Goal: Task Accomplishment & Management: Use online tool/utility

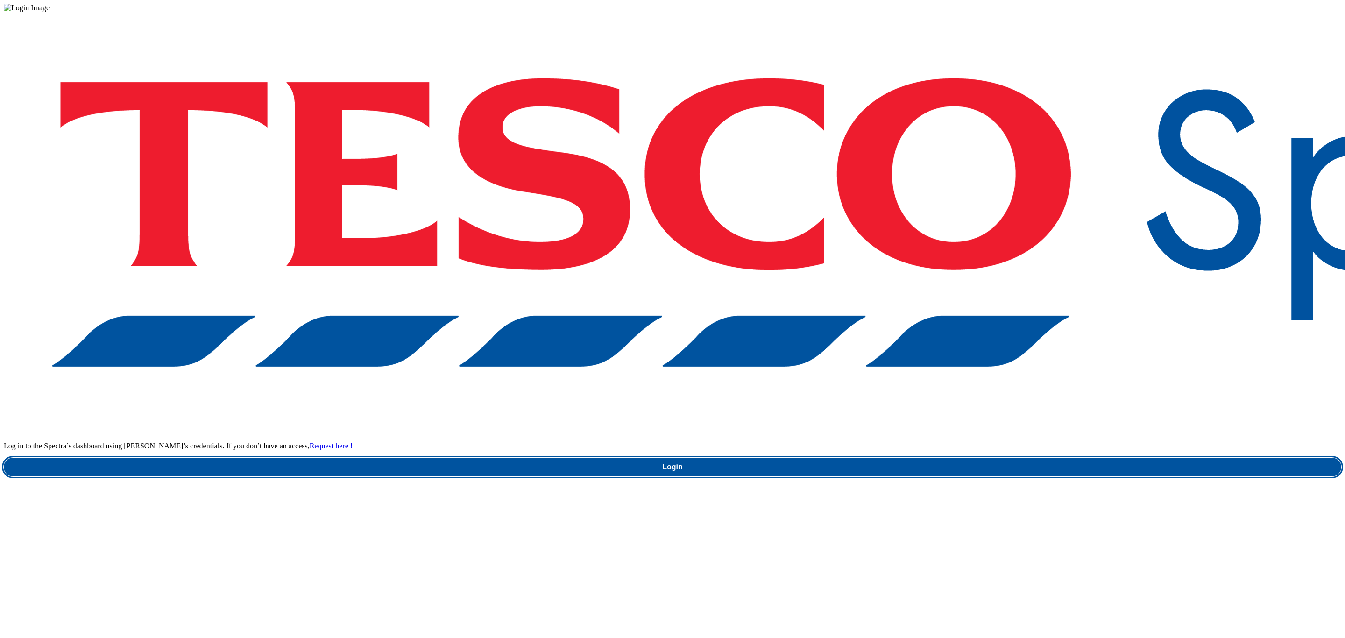
click at [1011, 458] on link "Login" at bounding box center [673, 467] width 1338 height 19
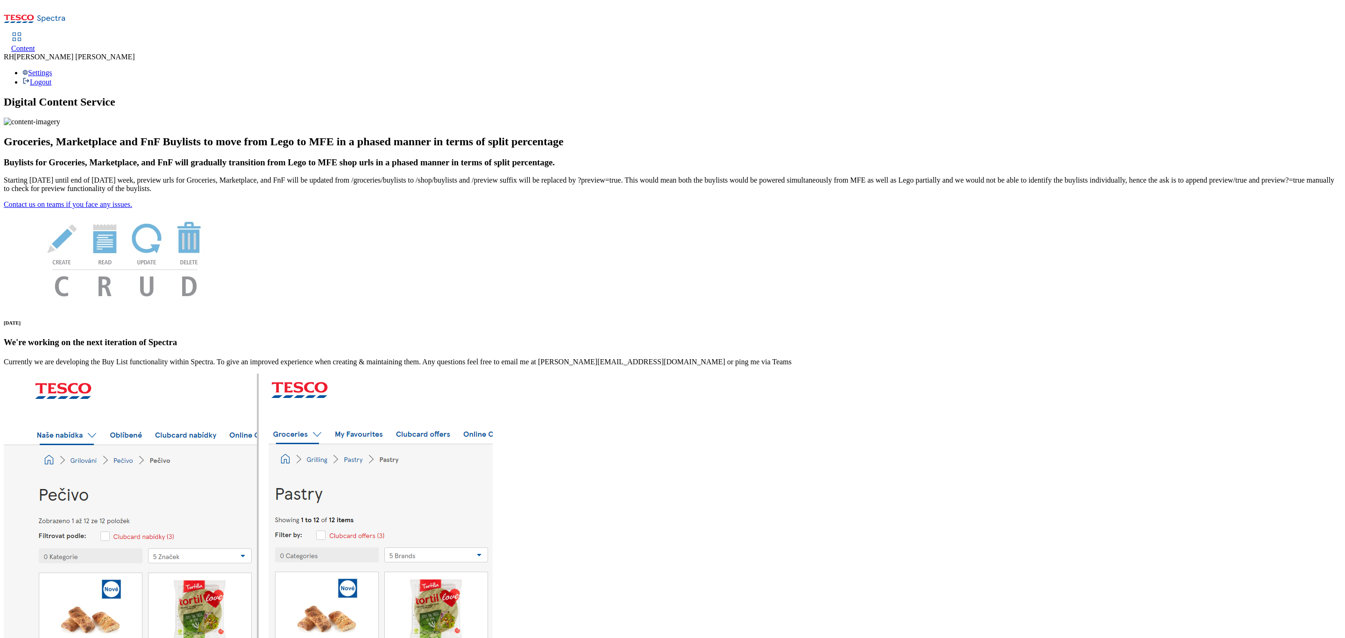
click at [35, 44] on span "Content" at bounding box center [23, 48] width 24 height 8
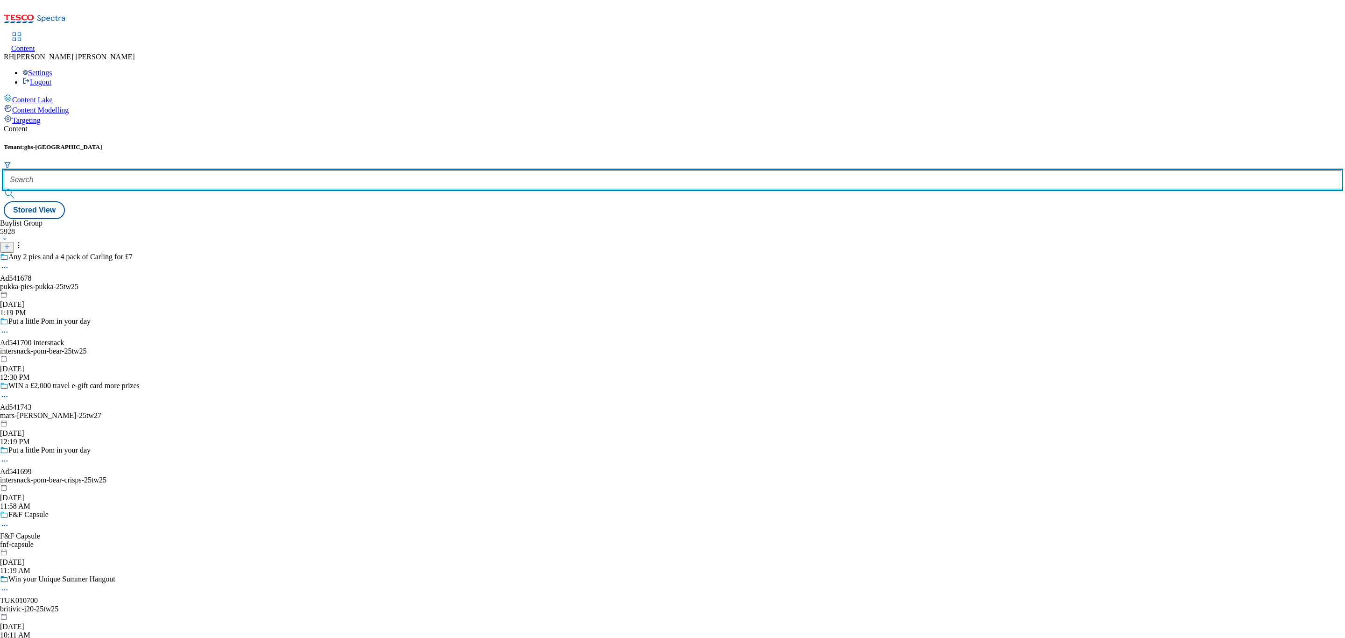
click at [208, 171] on input "text" at bounding box center [673, 180] width 1338 height 19
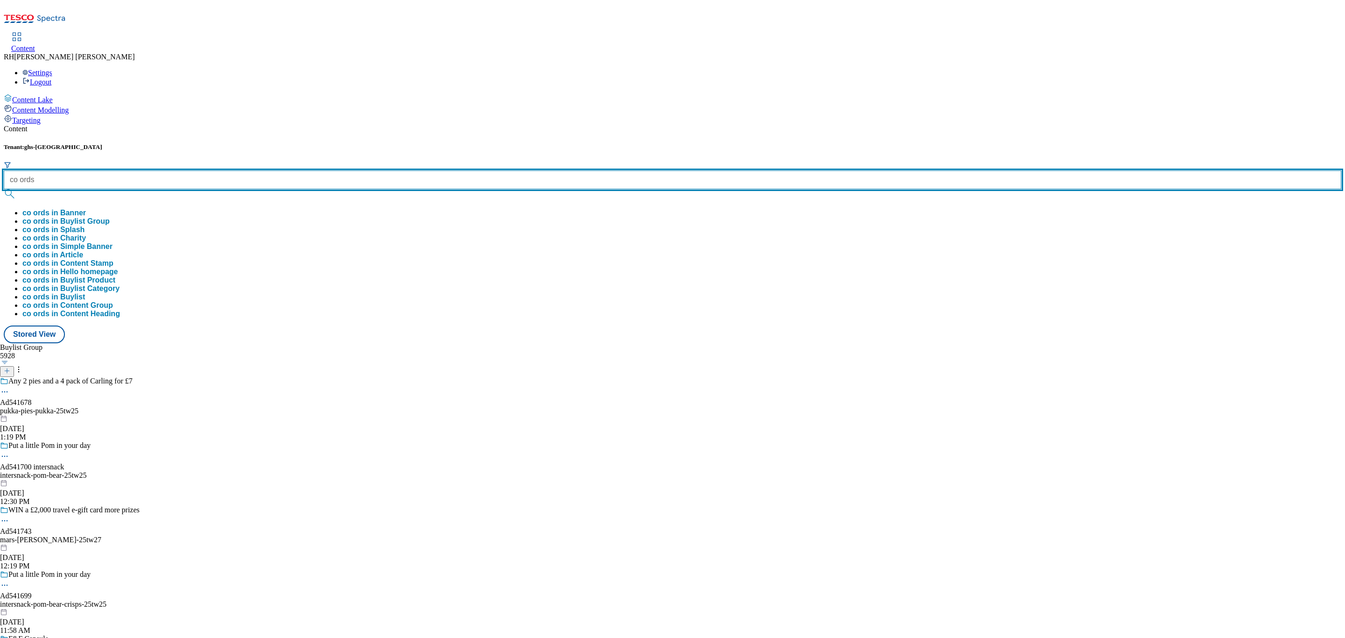
type input "co ords"
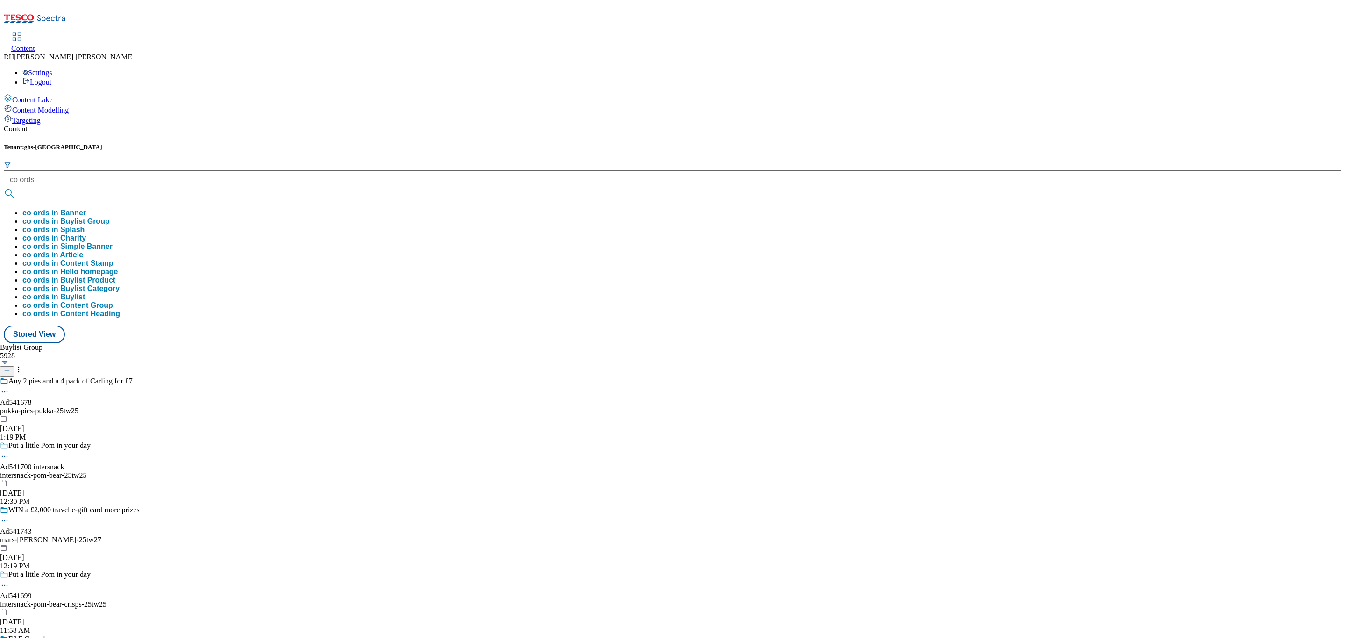
click at [110, 217] on button "co ords in Buylist Group" at bounding box center [65, 221] width 87 height 8
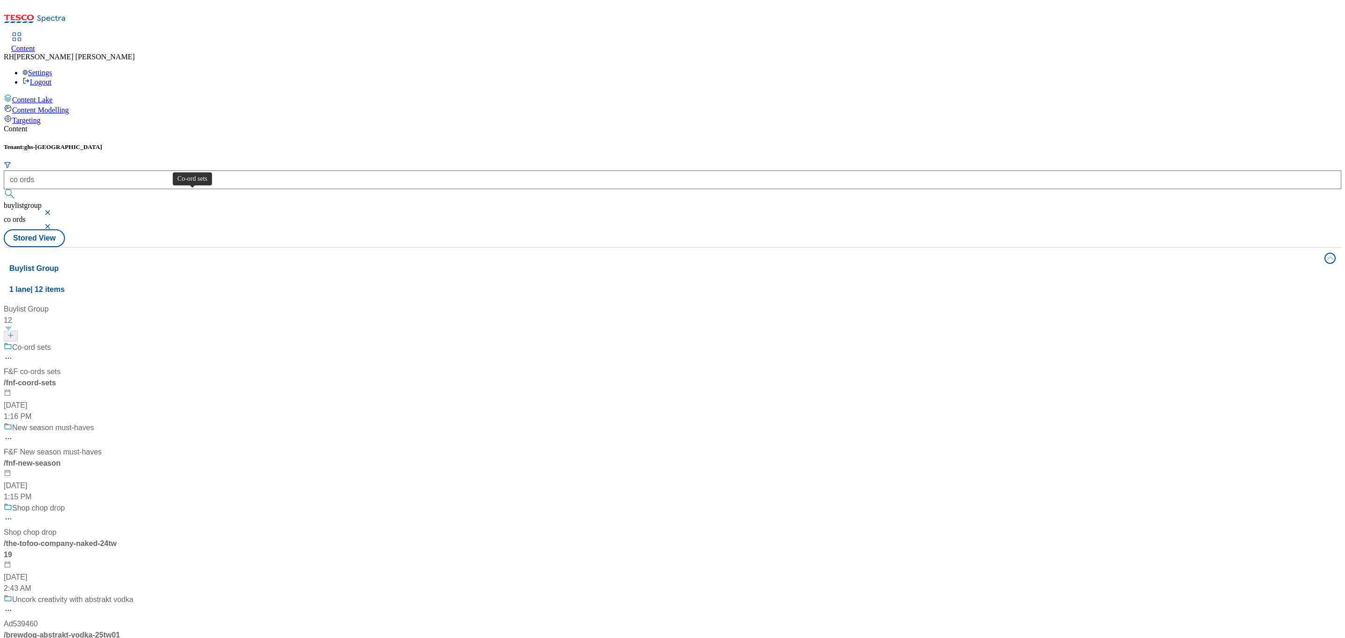
click at [51, 342] on div "Co-ord sets" at bounding box center [31, 347] width 39 height 11
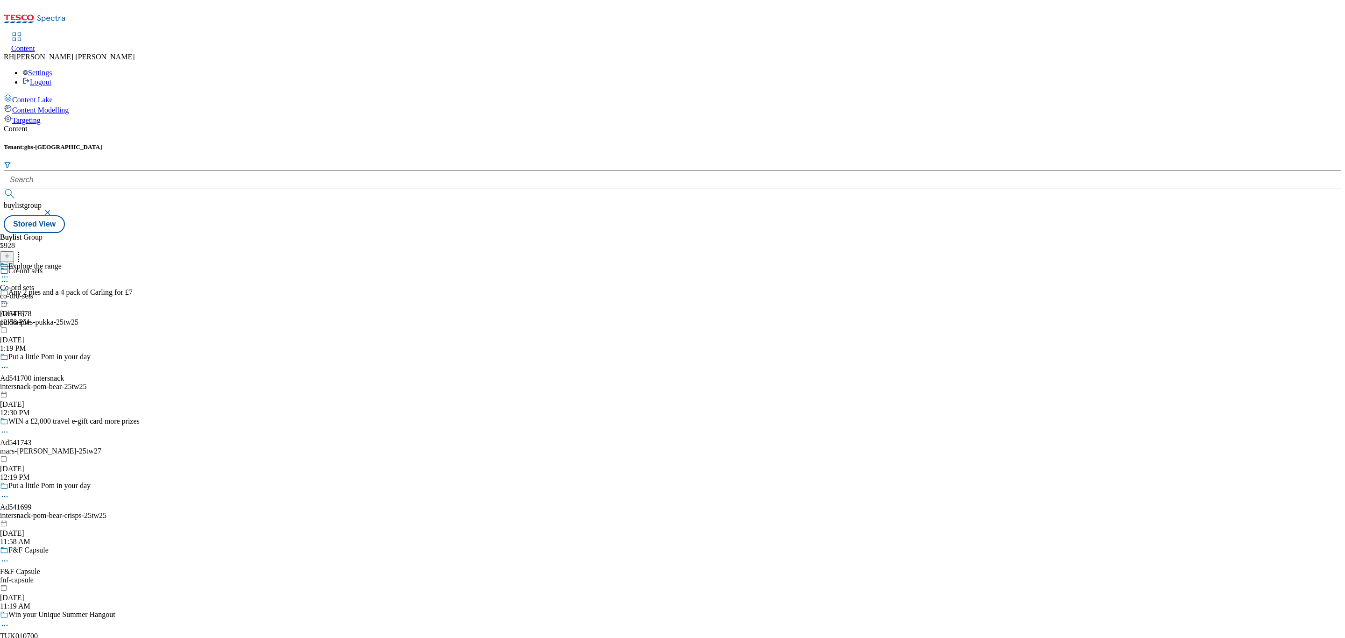
click at [62, 292] on div "co-ord-sets" at bounding box center [31, 296] width 62 height 8
click at [53, 356] on div "womens" at bounding box center [26, 360] width 53 height 8
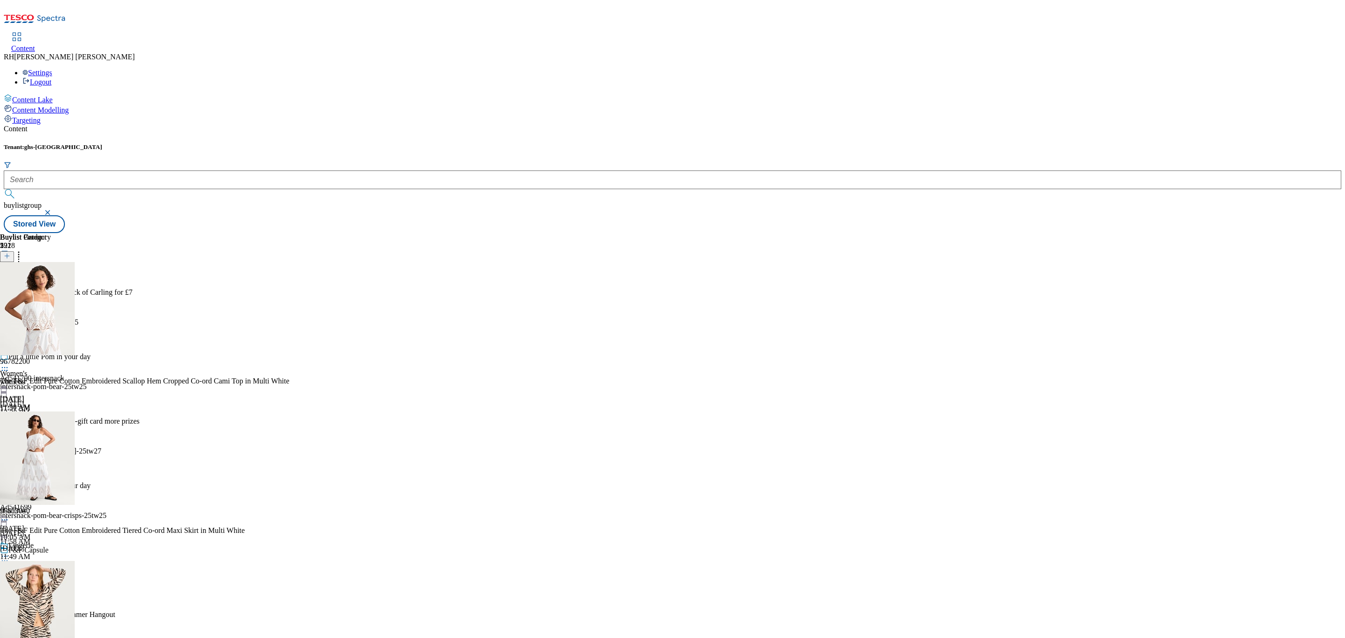
click at [23, 250] on icon at bounding box center [18, 254] width 9 height 9
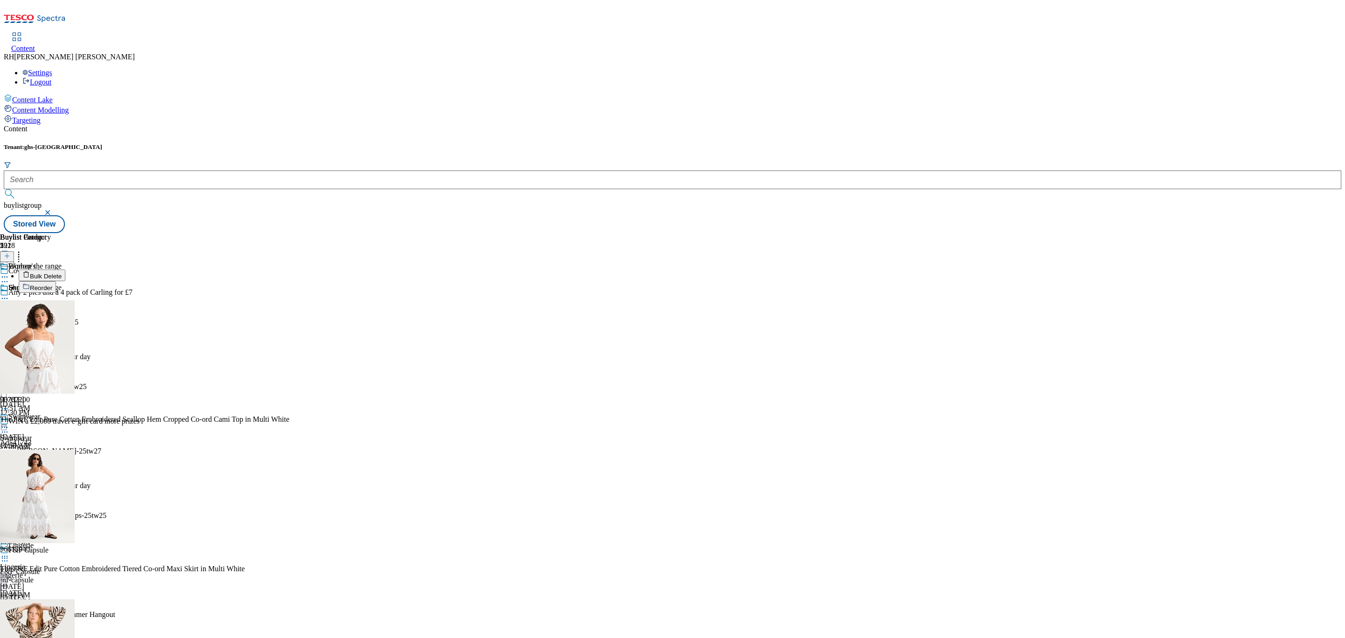
click at [52, 285] on span "Reorder" at bounding box center [41, 288] width 22 height 7
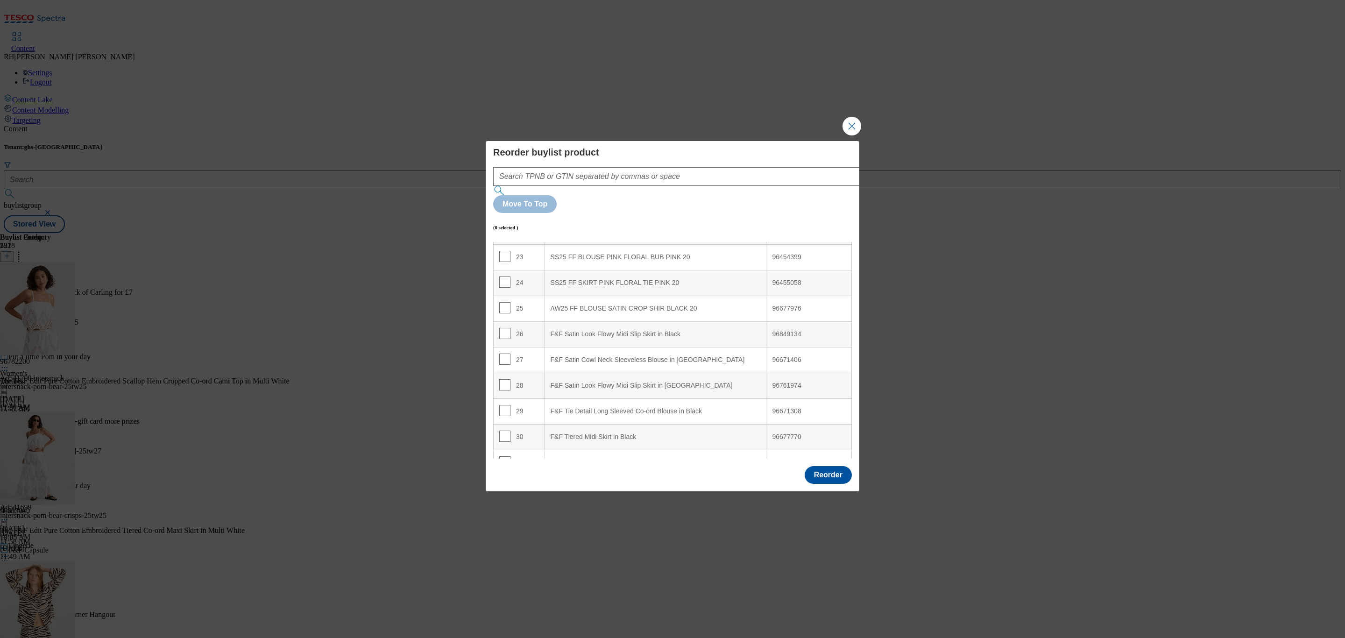
scroll to position [617, 0]
click at [502, 300] on input "Modal" at bounding box center [504, 305] width 11 height 11
checkbox input "true"
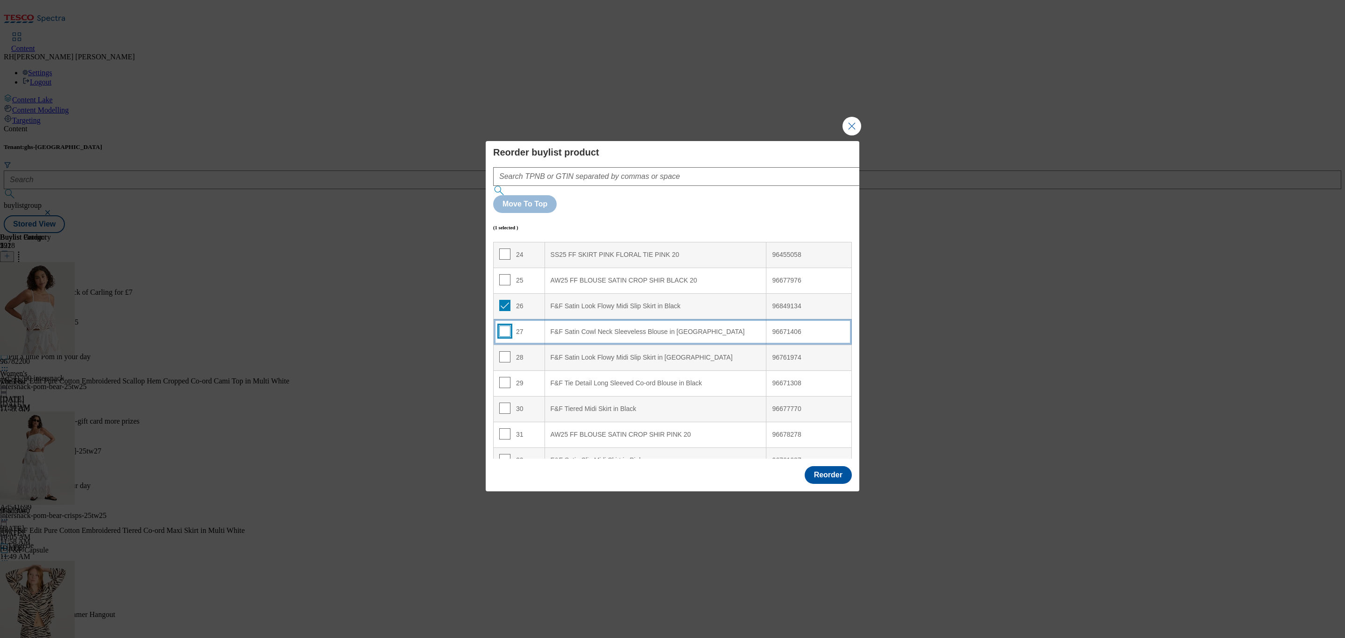
click at [503, 326] on input "Modal" at bounding box center [504, 331] width 11 height 11
checkbox input "true"
click at [509, 351] on input "Modal" at bounding box center [504, 356] width 11 height 11
checkbox input "true"
click at [505, 274] on input "Modal" at bounding box center [504, 279] width 11 height 11
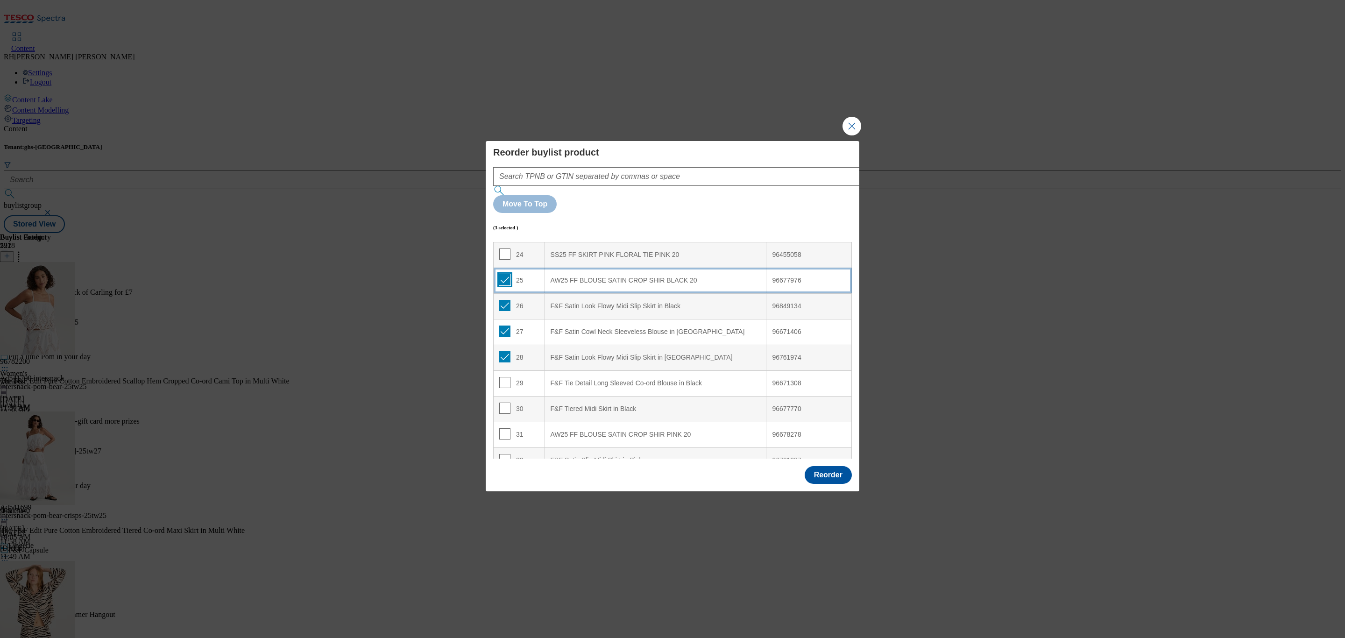
checkbox input "true"
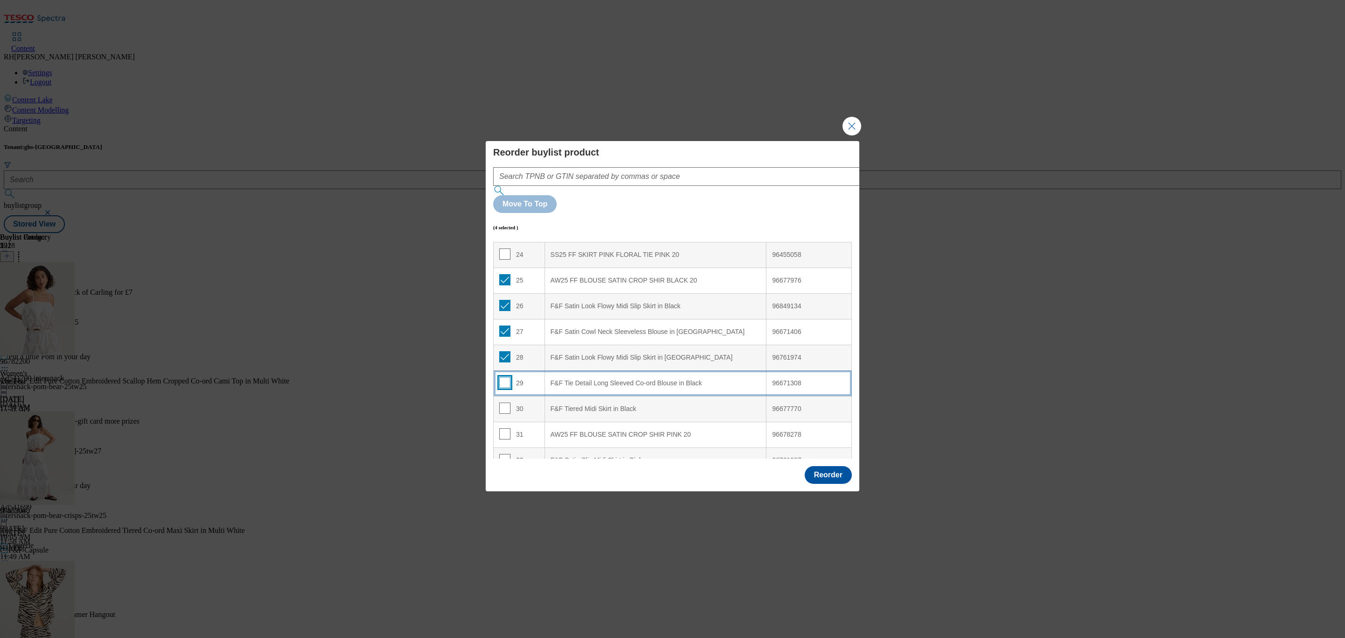
click at [505, 377] on input "Modal" at bounding box center [504, 382] width 11 height 11
checkbox input "true"
click at [506, 403] on input "Modal" at bounding box center [504, 408] width 11 height 11
checkbox input "true"
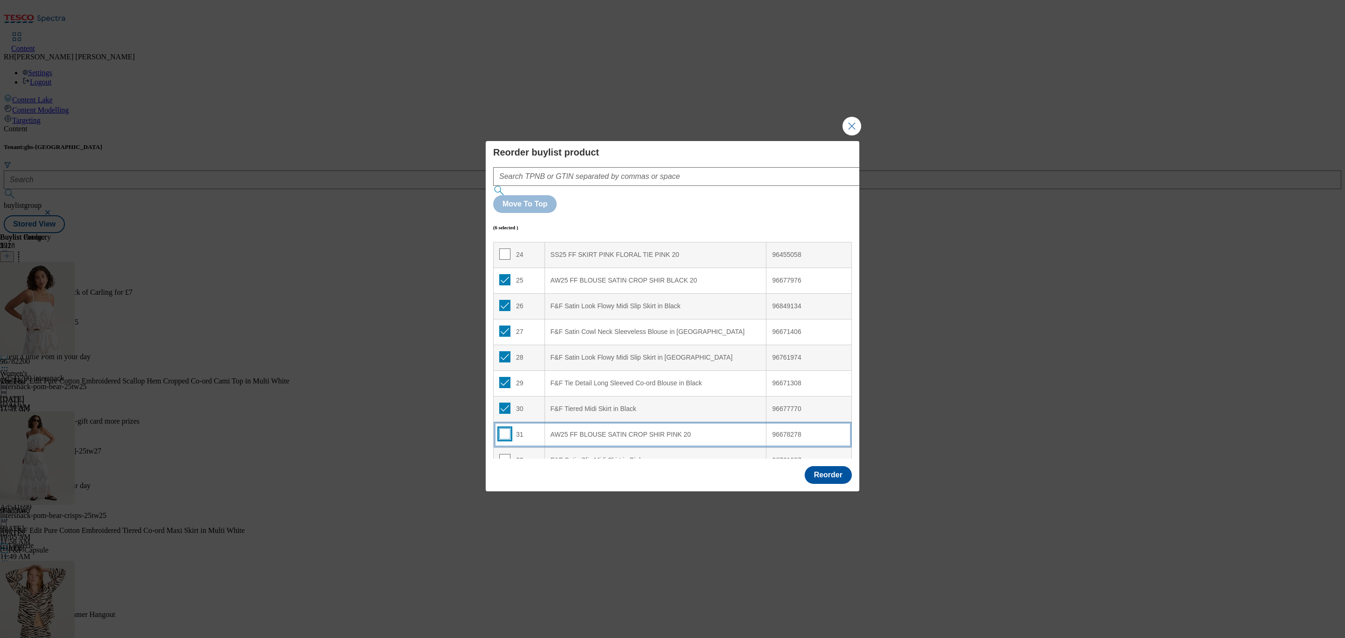
click at [505, 428] on input "Modal" at bounding box center [504, 433] width 11 height 11
checkbox input "true"
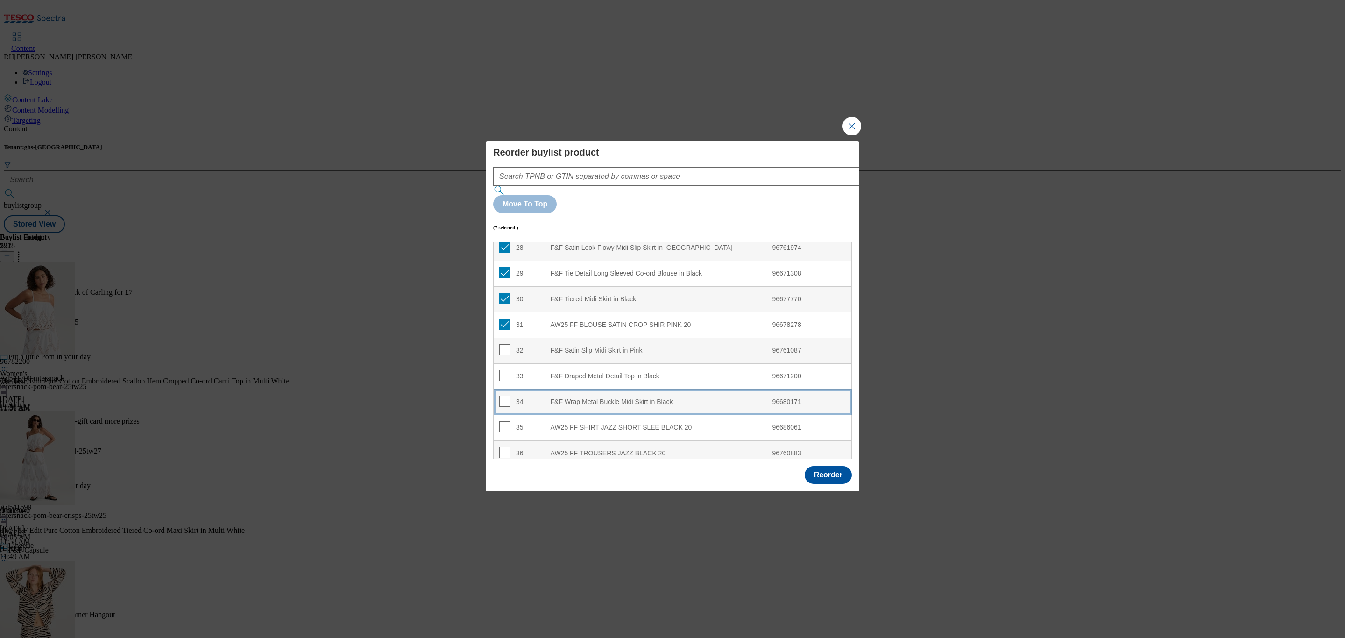
scroll to position [729, 0]
click at [500, 342] on input "Modal" at bounding box center [504, 347] width 11 height 11
checkbox input "true"
click at [506, 368] on input "Modal" at bounding box center [504, 373] width 11 height 11
checkbox input "true"
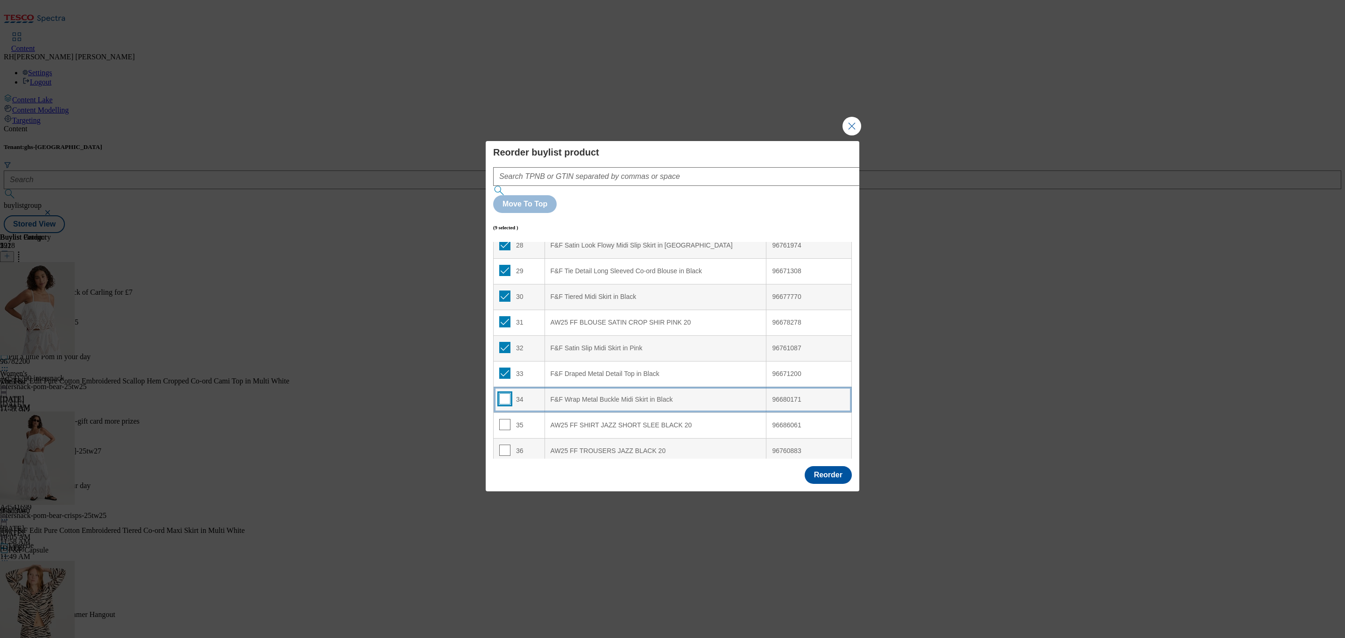
click at [506, 393] on input "Modal" at bounding box center [504, 398] width 11 height 11
checkbox input "true"
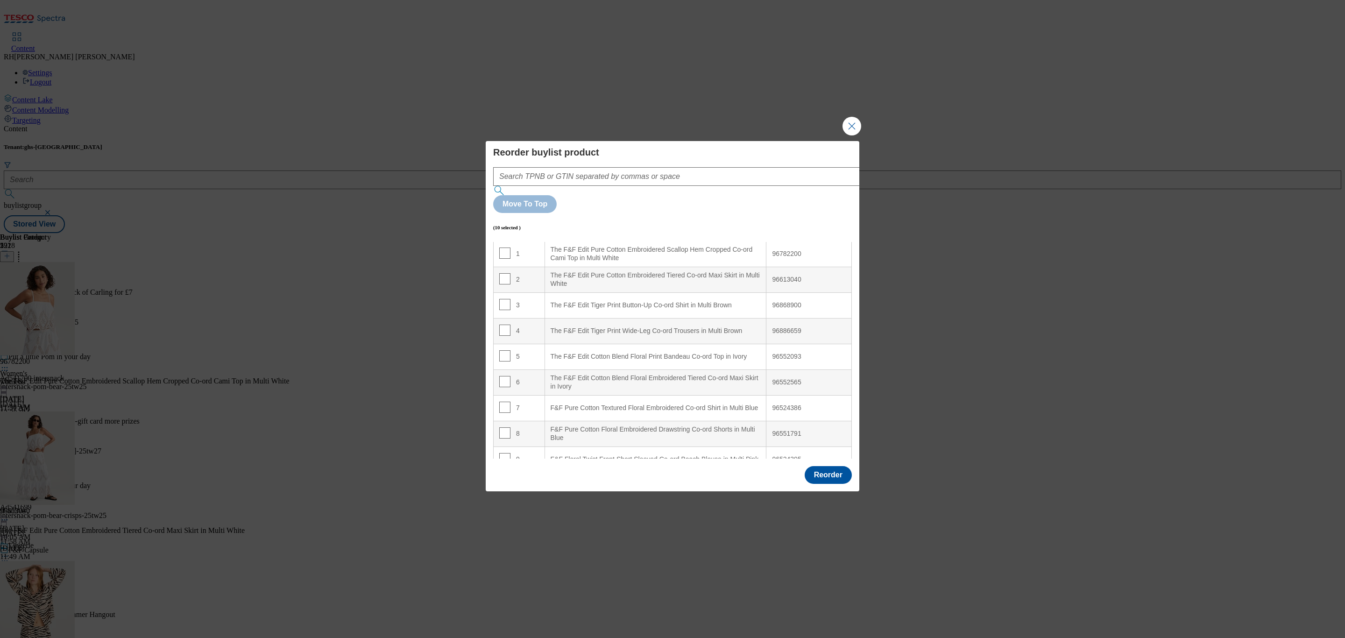
scroll to position [0, 0]
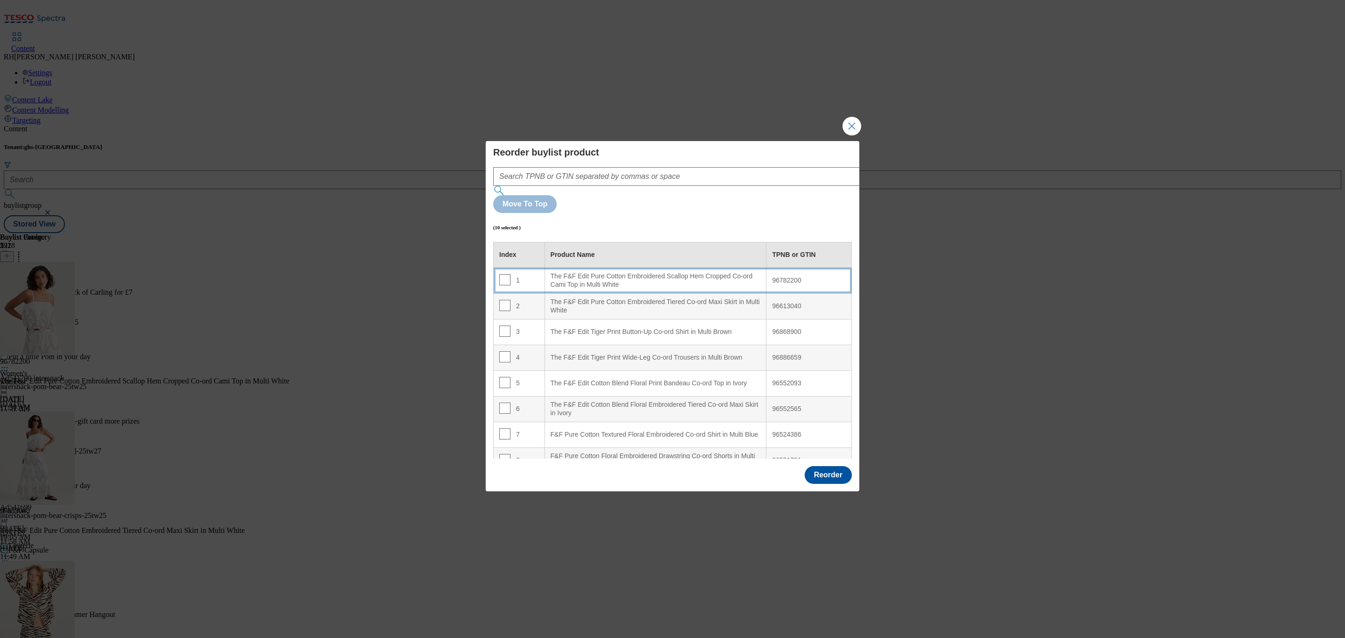
click at [656, 272] on div "The F&F Edit Pure Cotton Embroidered Scallop Hem Cropped Co-ord Cami Top in Mul…" at bounding box center [656, 280] width 210 height 16
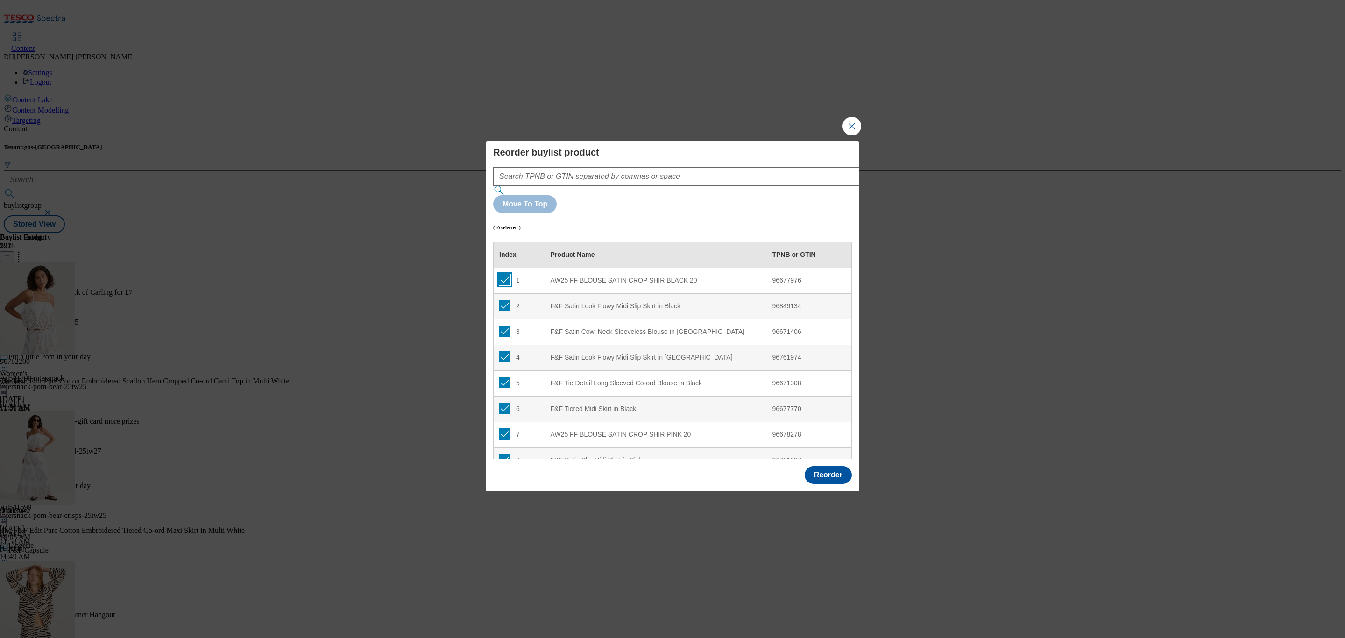
click at [505, 274] on input "Modal" at bounding box center [504, 279] width 11 height 11
checkbox input "false"
click at [504, 300] on input "Modal" at bounding box center [504, 305] width 11 height 11
checkbox input "false"
click at [504, 326] on input "Modal" at bounding box center [504, 331] width 11 height 11
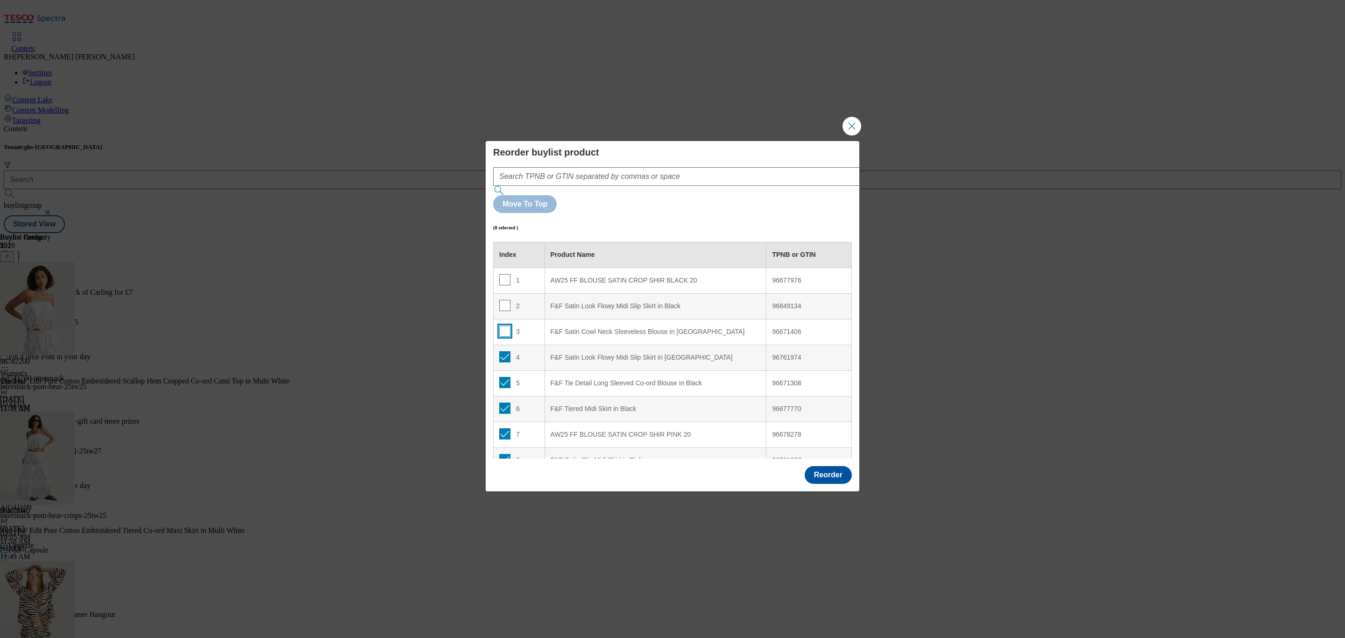
checkbox input "false"
click at [502, 351] on input "Modal" at bounding box center [504, 356] width 11 height 11
checkbox input "false"
click at [505, 377] on input "Modal" at bounding box center [504, 382] width 11 height 11
checkbox input "false"
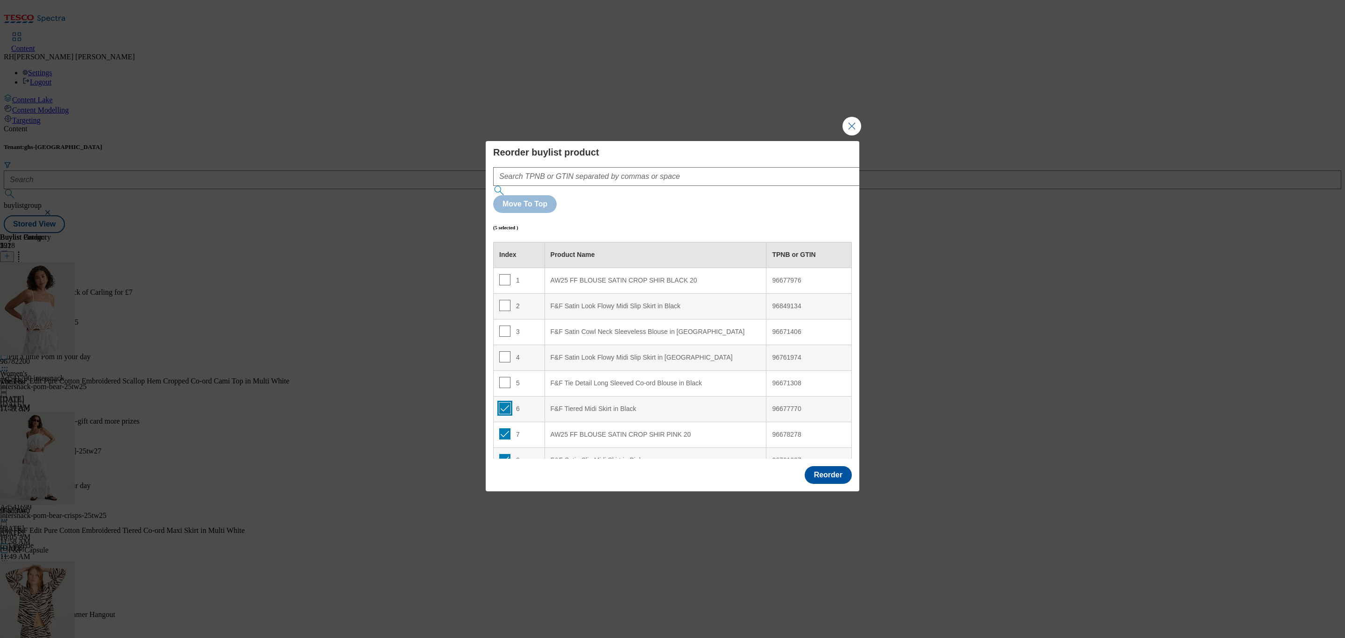
click at [506, 403] on input "Modal" at bounding box center [504, 408] width 11 height 11
checkbox input "false"
click at [506, 428] on input "Modal" at bounding box center [504, 433] width 11 height 11
checkbox input "false"
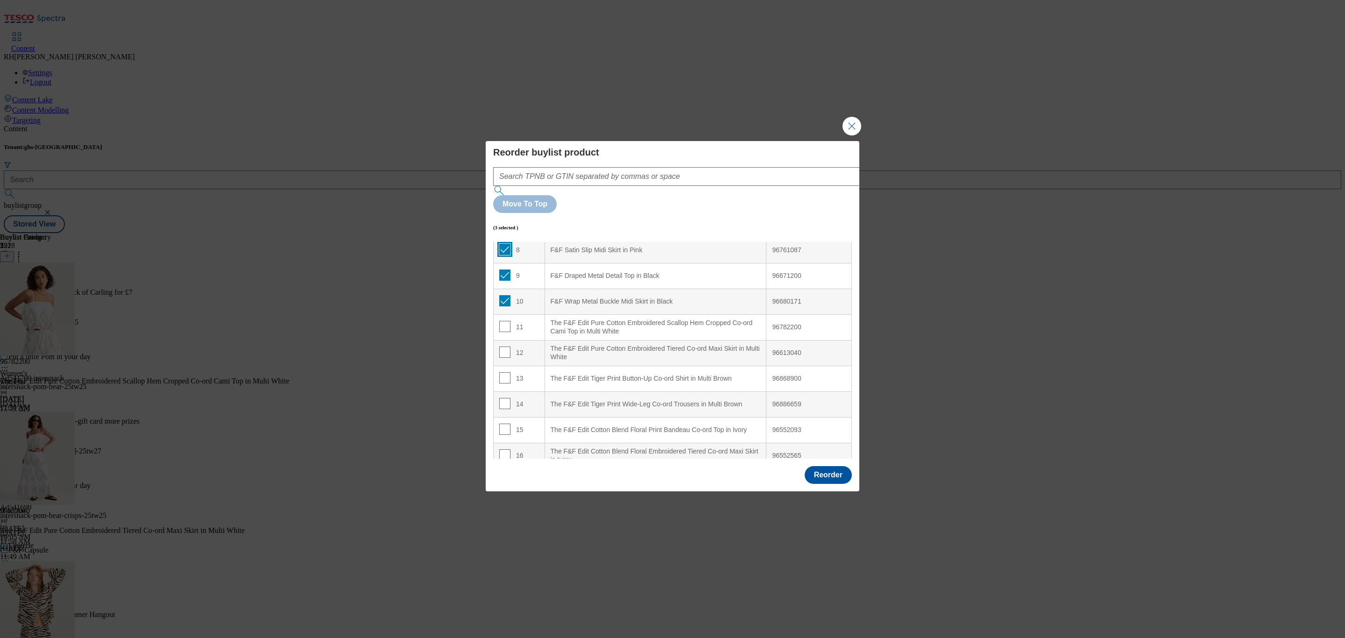
click at [508, 244] on input "Modal" at bounding box center [504, 249] width 11 height 11
checkbox input "false"
click at [505, 270] on input "Modal" at bounding box center [504, 275] width 11 height 11
checkbox input "false"
click at [505, 295] on input "Modal" at bounding box center [504, 300] width 11 height 11
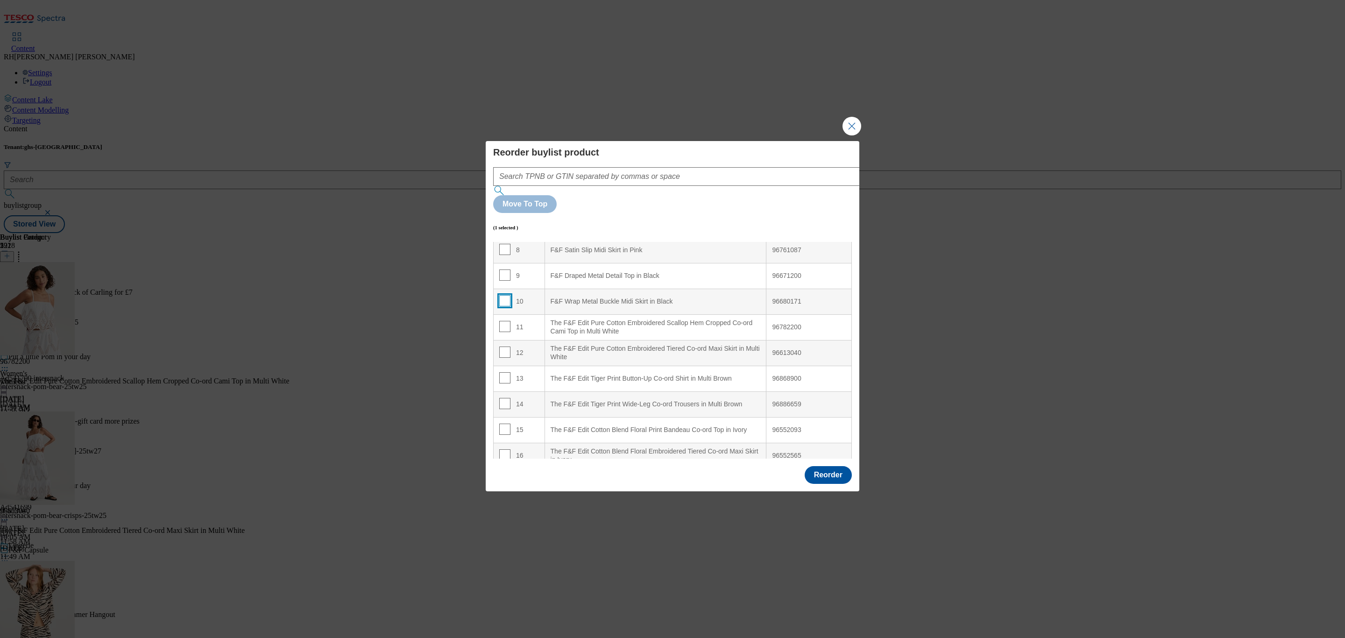
checkbox input "false"
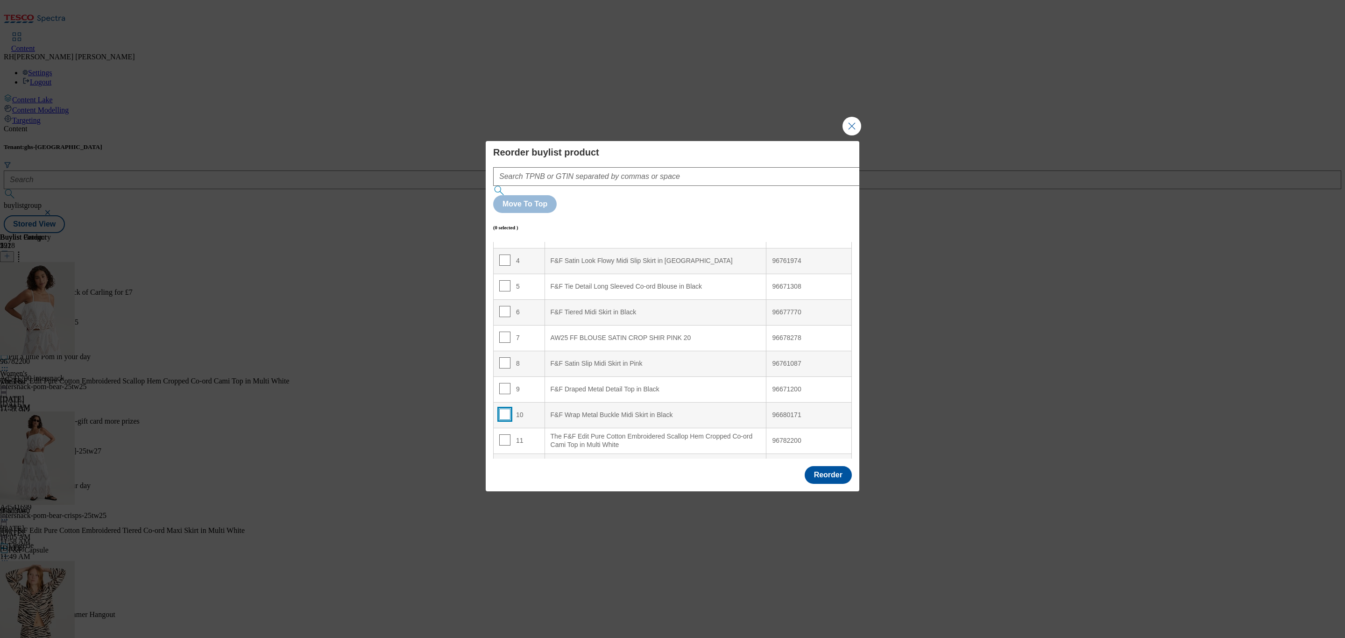
scroll to position [0, 0]
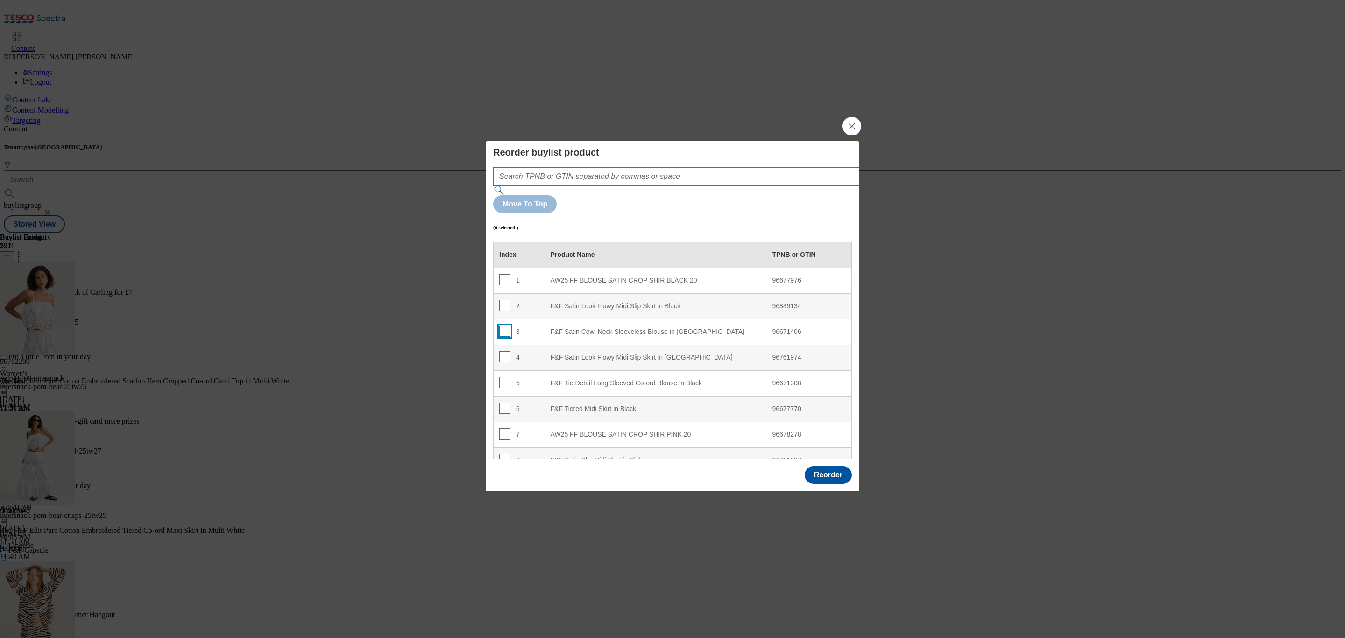
click at [502, 326] on input "Modal" at bounding box center [504, 331] width 11 height 11
checkbox input "true"
click at [502, 351] on input "Modal" at bounding box center [504, 356] width 11 height 11
checkbox input "true"
click at [662, 277] on div "AW25 FF BLOUSE SATIN CROP SHIR BLACK 20" at bounding box center [656, 281] width 210 height 8
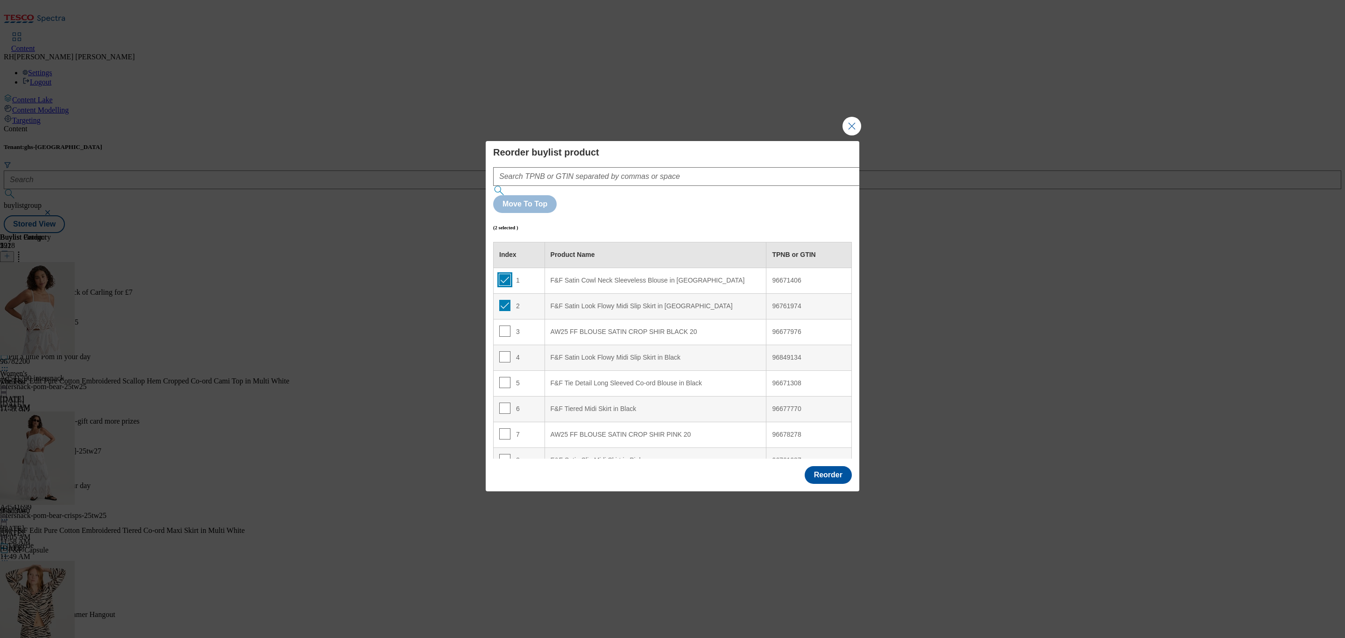
click at [505, 274] on input "Modal" at bounding box center [504, 279] width 11 height 11
checkbox input "false"
click at [503, 300] on input "Modal" at bounding box center [504, 305] width 11 height 11
checkbox input "false"
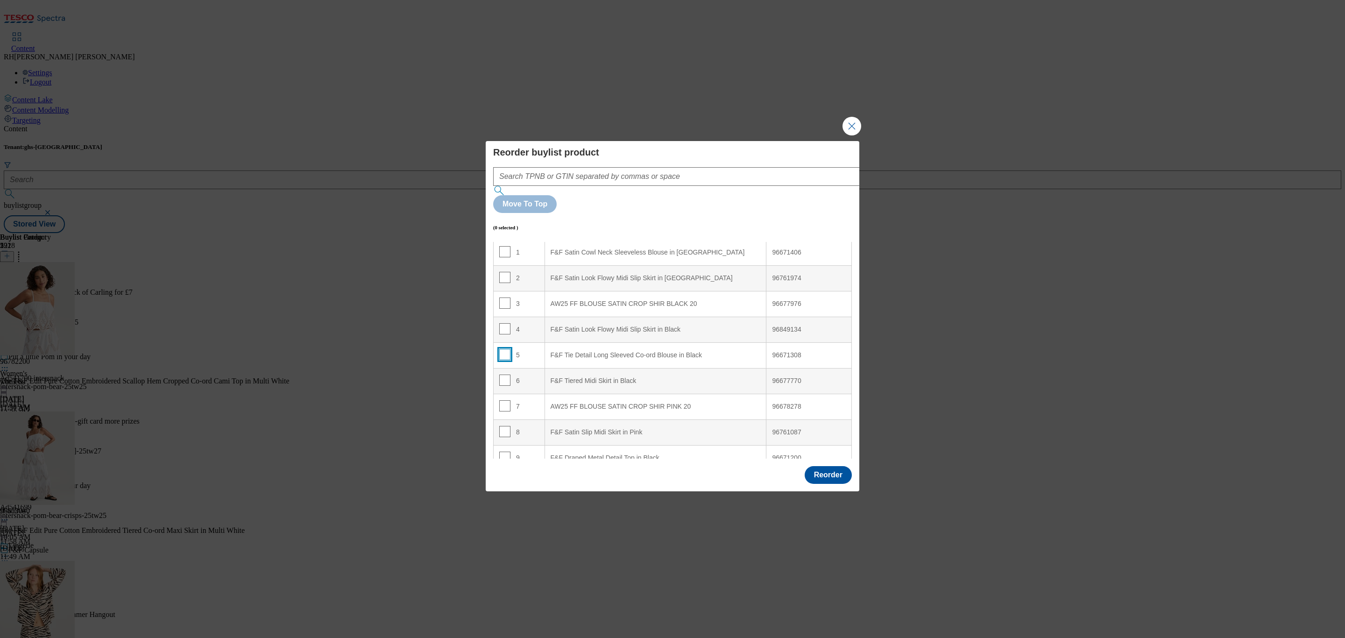
click at [505, 349] on input "Modal" at bounding box center [504, 354] width 11 height 11
checkbox input "true"
click at [502, 375] on input "Modal" at bounding box center [504, 380] width 11 height 11
checkbox input "true"
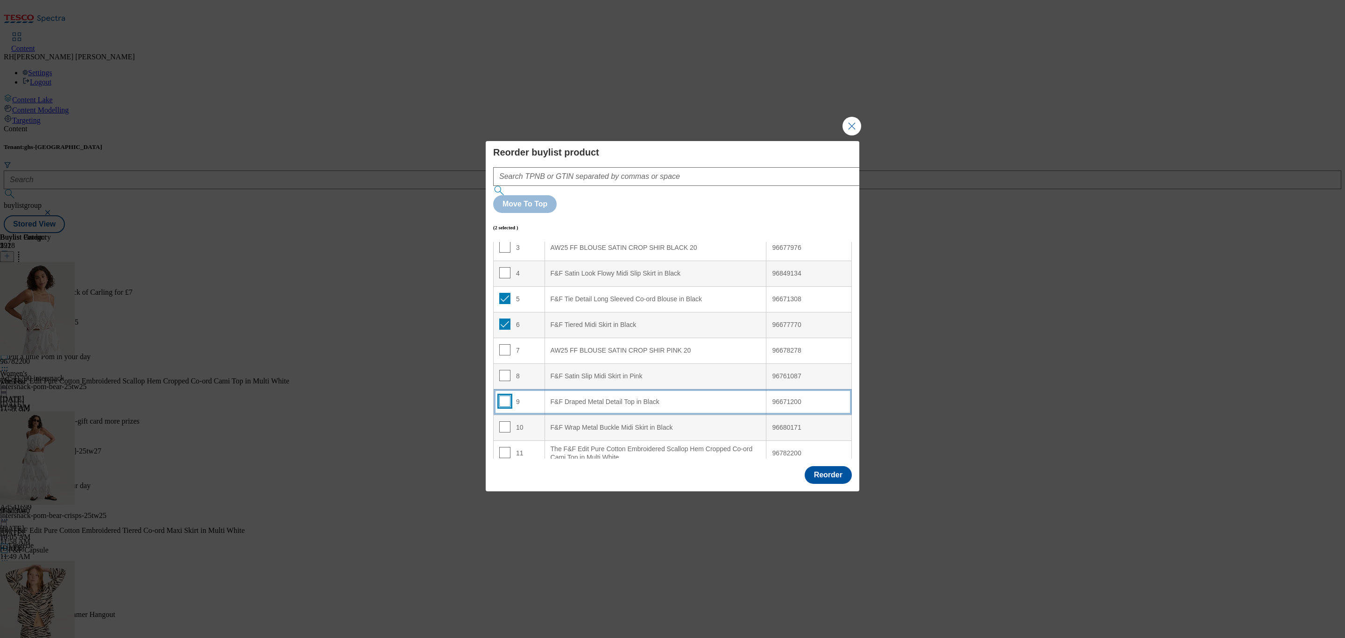
click at [509, 396] on input "Modal" at bounding box center [504, 401] width 11 height 11
checkbox input "true"
click at [506, 421] on input "Modal" at bounding box center [504, 426] width 11 height 11
checkbox input "true"
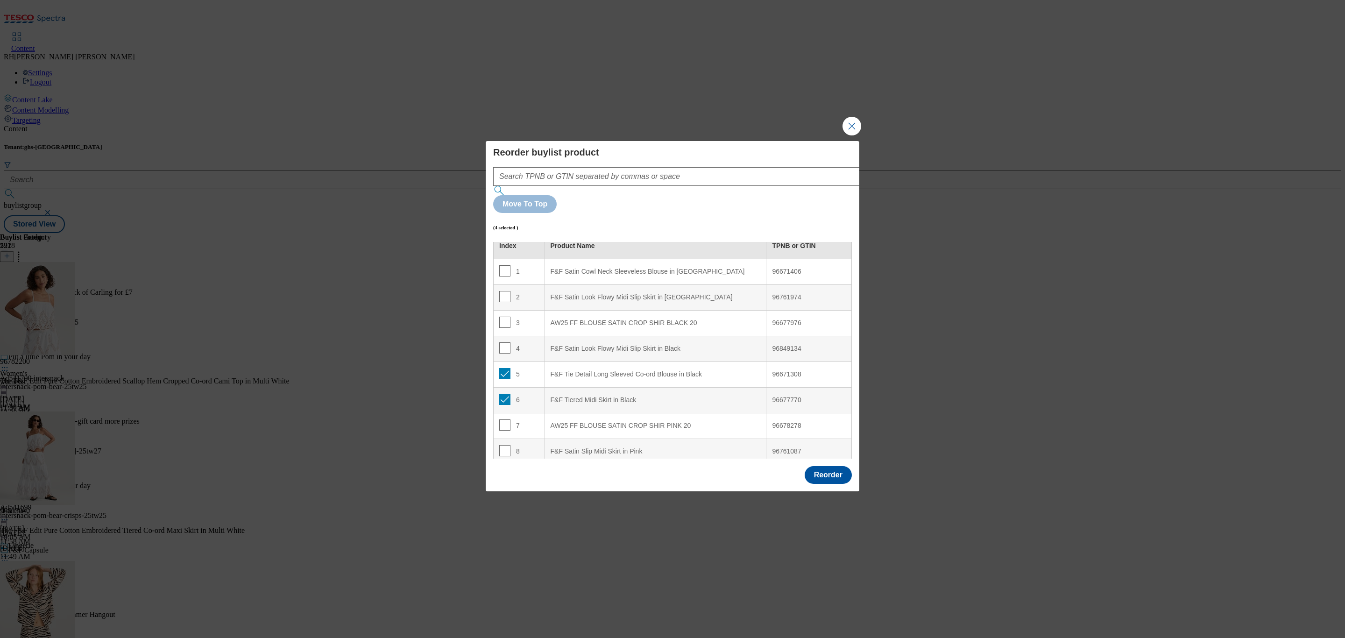
scroll to position [0, 0]
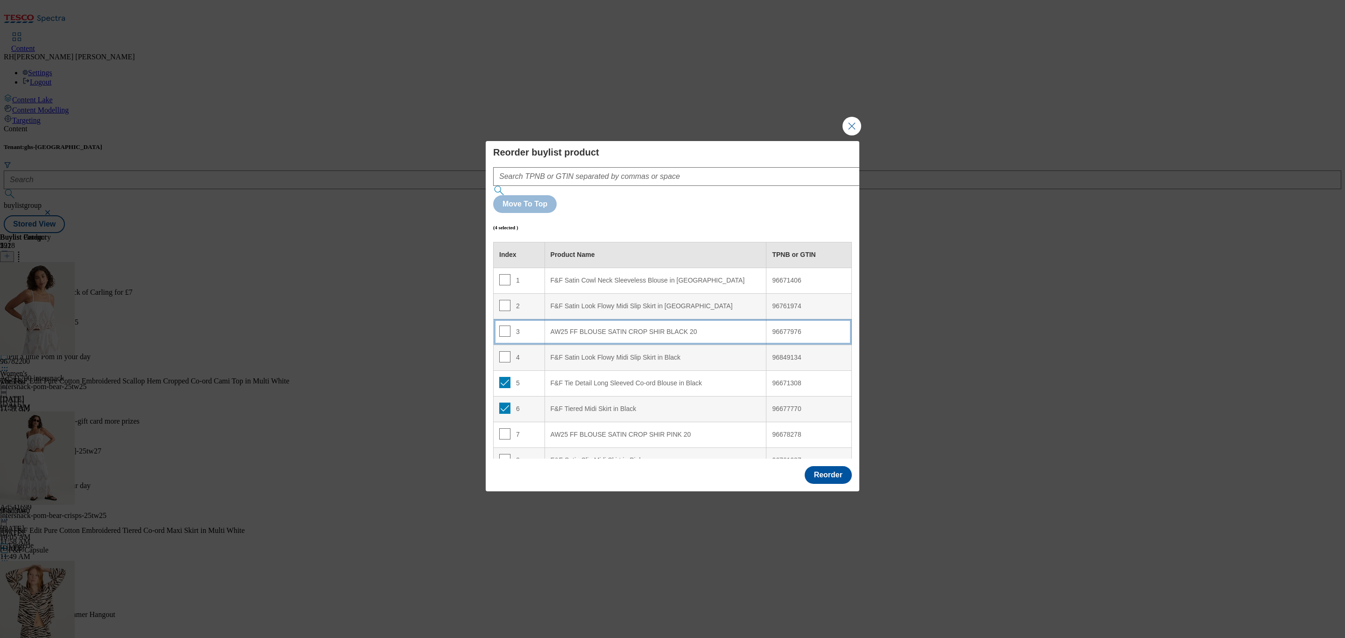
click at [668, 328] on div "AW25 FF BLOUSE SATIN CROP SHIR BLACK 20" at bounding box center [656, 332] width 210 height 8
click at [506, 326] on input "Modal" at bounding box center [504, 331] width 11 height 11
checkbox input "false"
click at [499, 351] on input "Modal" at bounding box center [504, 356] width 11 height 11
checkbox input "false"
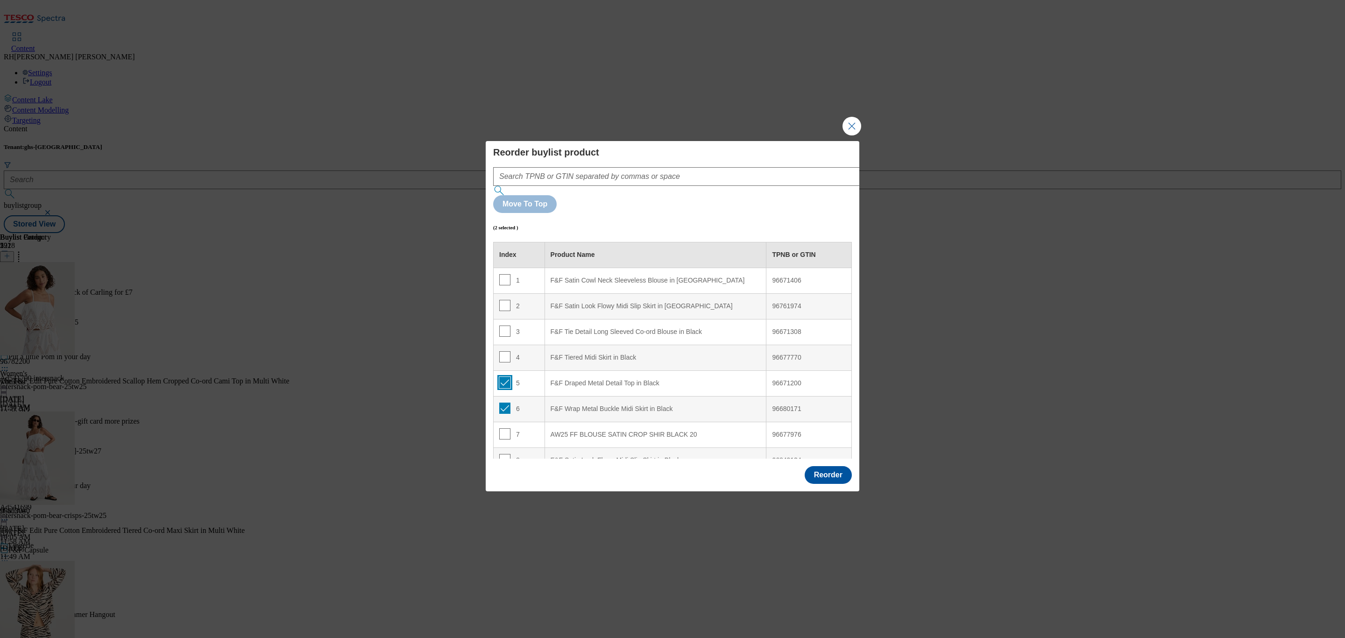
click at [502, 377] on input "Modal" at bounding box center [504, 382] width 11 height 11
checkbox input "false"
click at [504, 403] on input "Modal" at bounding box center [504, 408] width 11 height 11
checkbox input "false"
click at [503, 377] on input "Modal" at bounding box center [504, 382] width 11 height 11
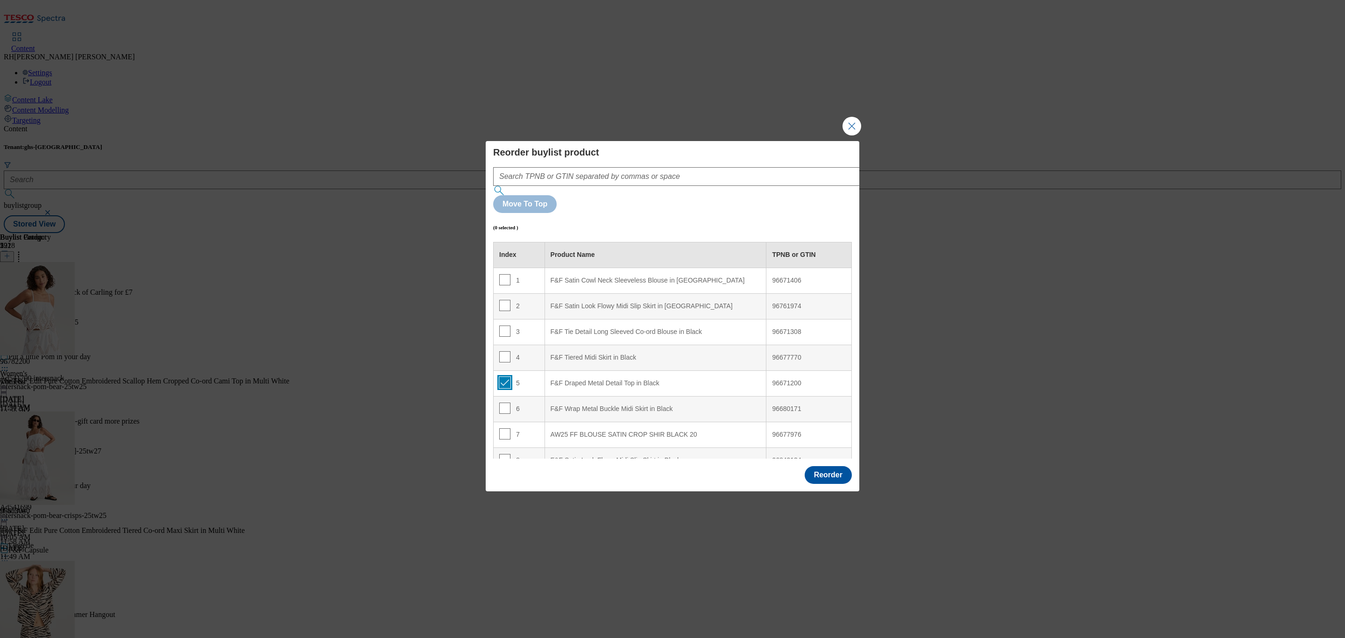
checkbox input "true"
click at [503, 403] on input "Modal" at bounding box center [504, 408] width 11 height 11
checkbox input "true"
click at [644, 328] on div "F&F Tie Detail Long Sleeved Co-ord Blouse in Black" at bounding box center [656, 332] width 210 height 8
click at [507, 326] on input "Modal" at bounding box center [504, 331] width 11 height 11
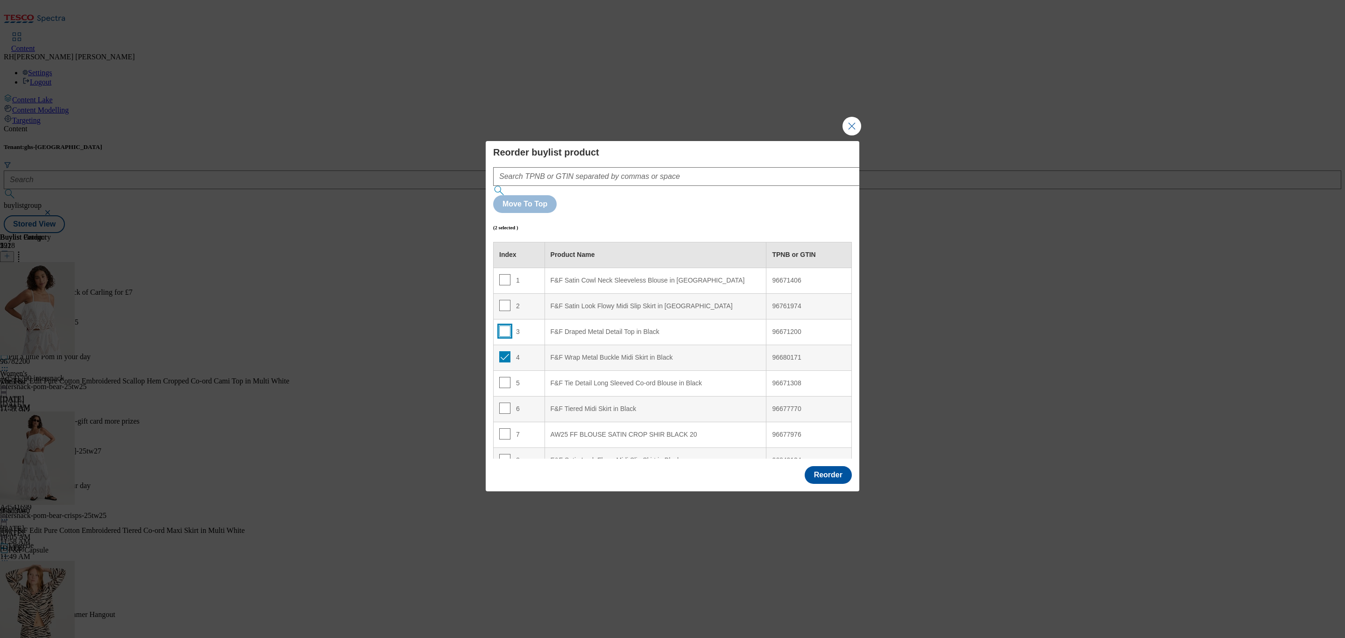
checkbox input "false"
click at [506, 351] on input "Modal" at bounding box center [504, 356] width 11 height 11
checkbox input "false"
click at [825, 466] on button "Reorder" at bounding box center [828, 475] width 47 height 18
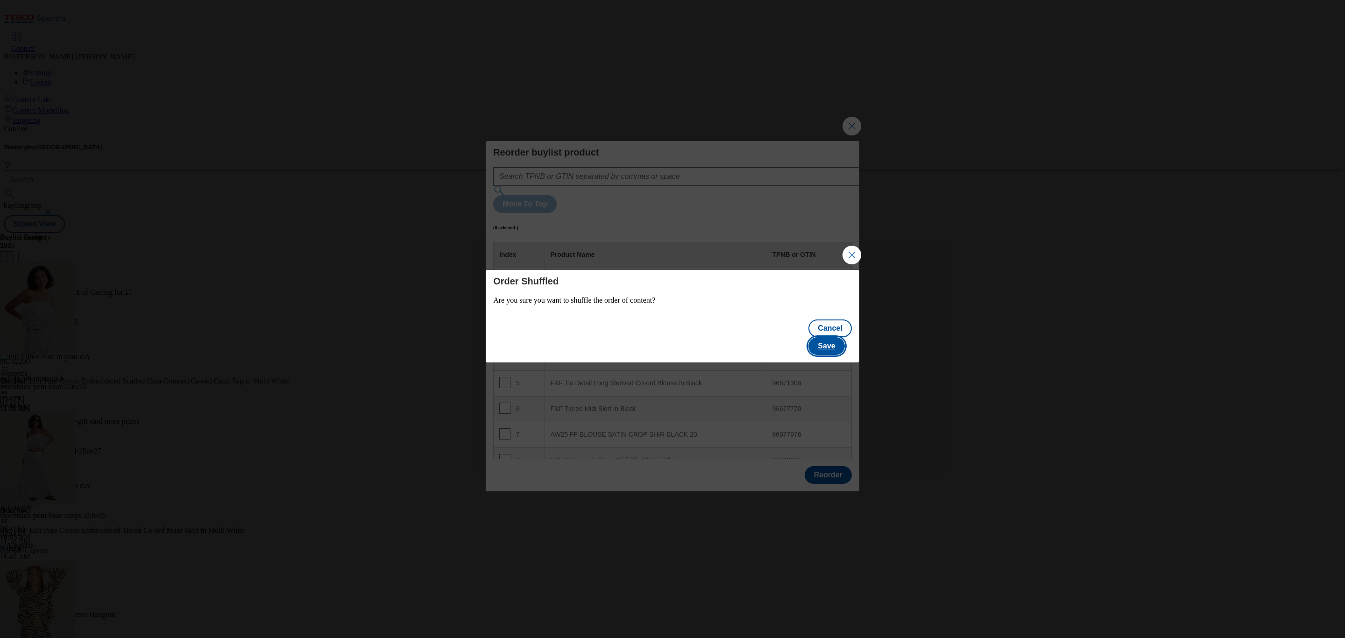
click at [840, 337] on button "Save" at bounding box center [827, 346] width 36 height 18
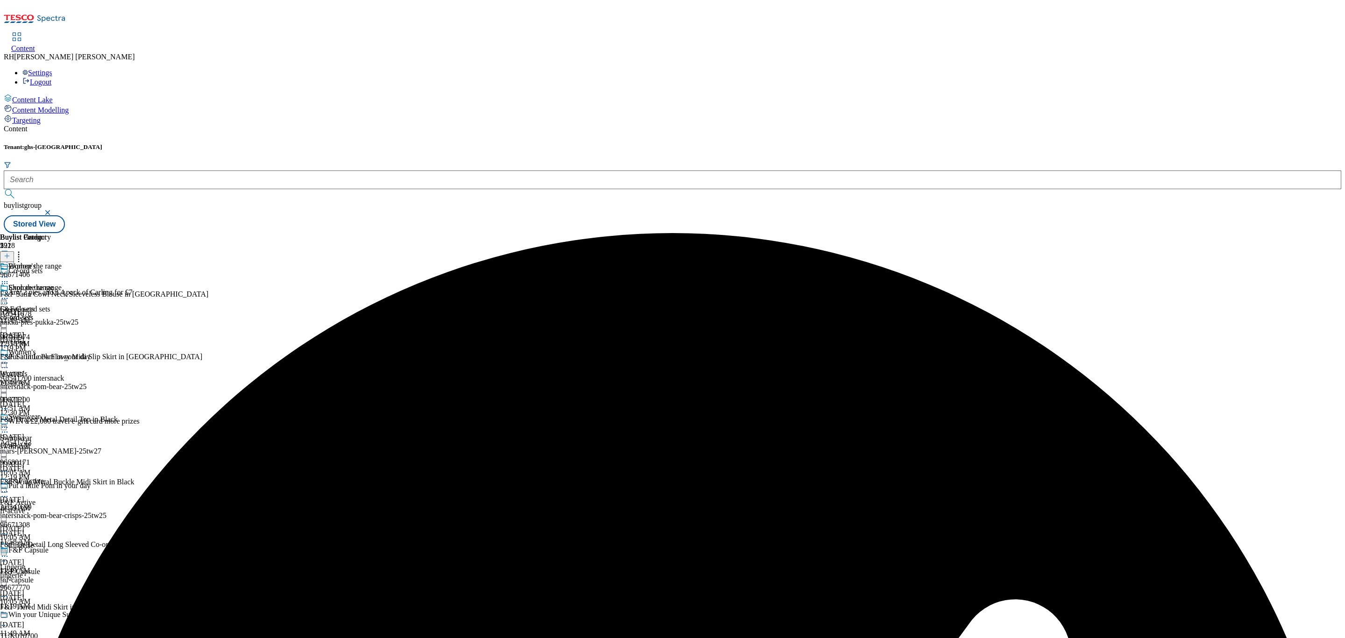
click at [9, 358] on icon at bounding box center [4, 362] width 9 height 9
click at [40, 379] on span "Edit" at bounding box center [34, 382] width 11 height 7
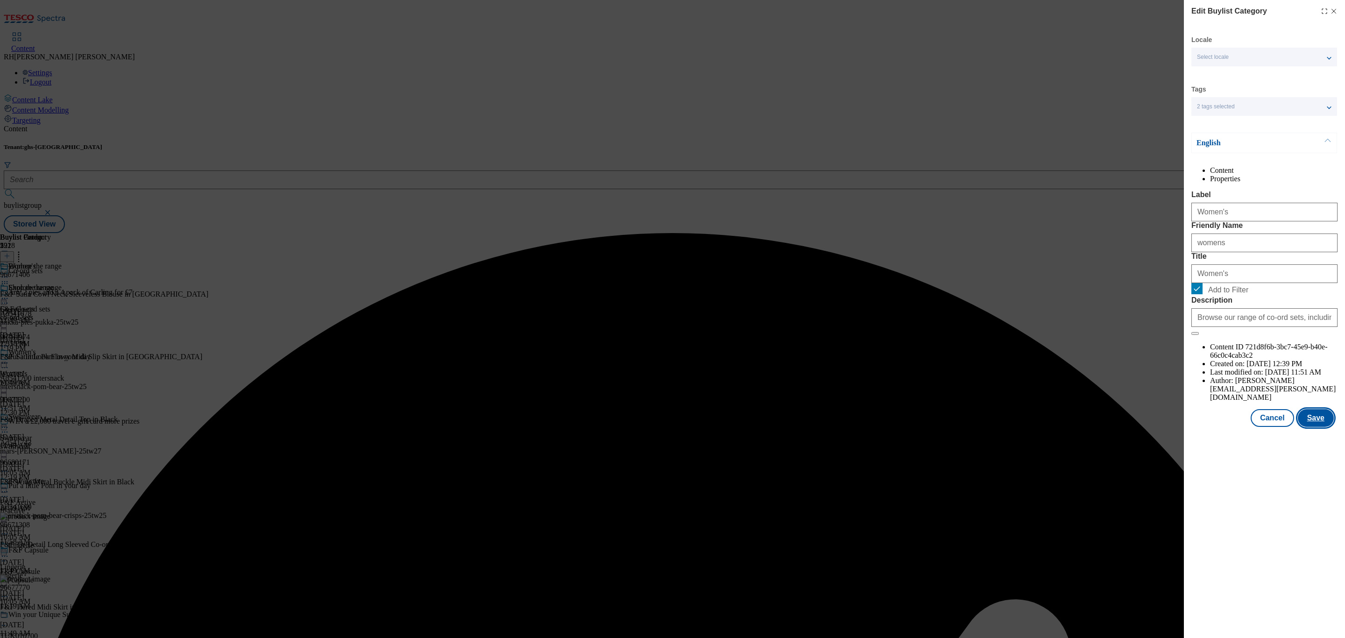
click at [1330, 427] on button "Save" at bounding box center [1316, 418] width 36 height 18
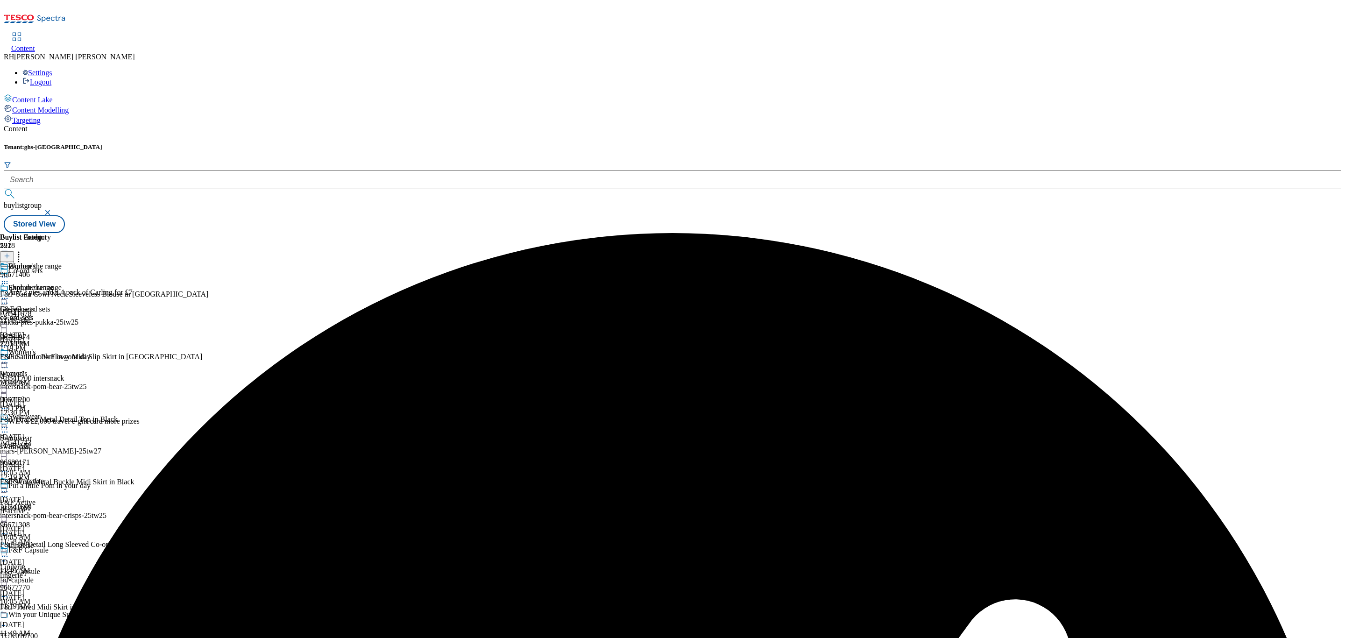
click at [9, 358] on icon at bounding box center [4, 362] width 9 height 9
click at [55, 420] on button "Preview" at bounding box center [37, 425] width 36 height 11
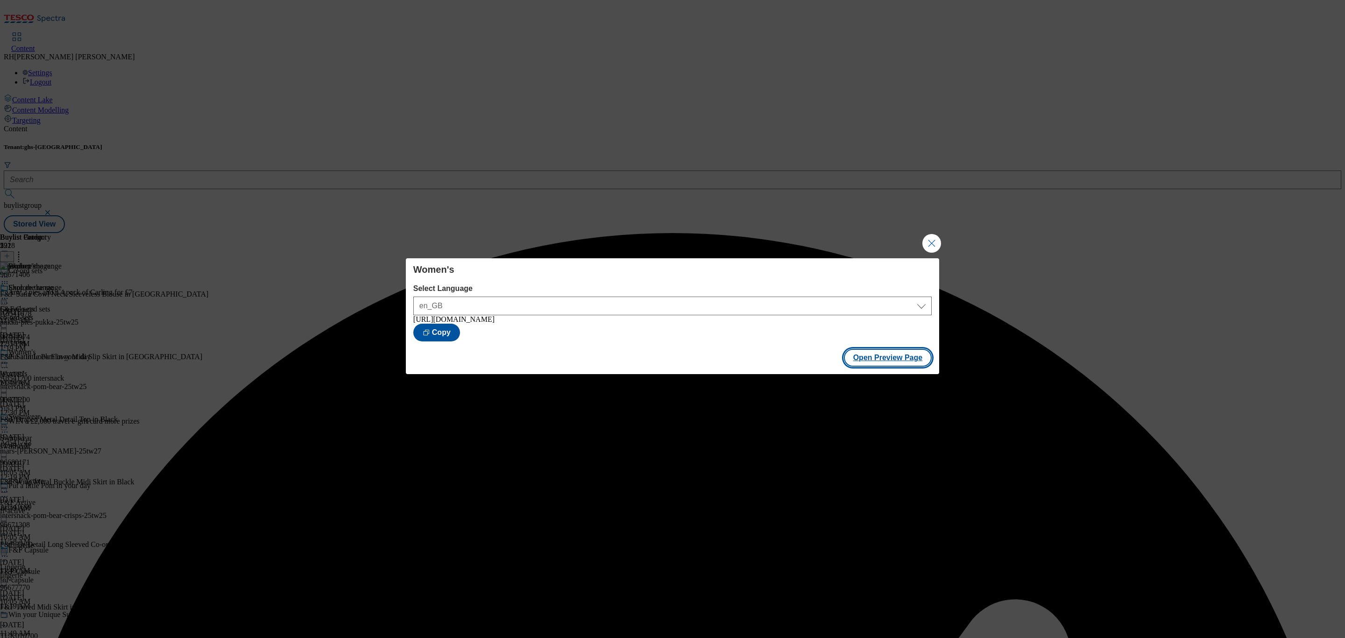
click at [894, 360] on button "Open Preview Page" at bounding box center [888, 358] width 88 height 18
click at [932, 240] on button "Close Modal" at bounding box center [932, 243] width 19 height 19
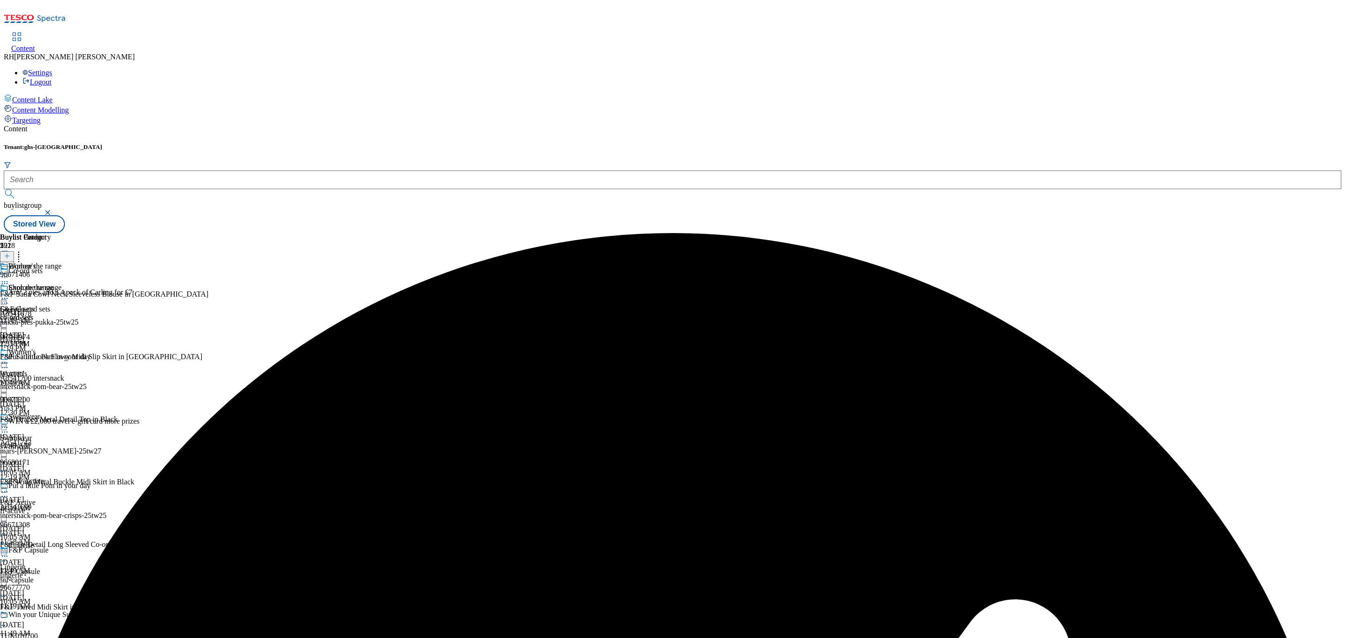
click at [9, 358] on icon at bounding box center [4, 362] width 9 height 9
click at [53, 452] on button "Publish" at bounding box center [36, 457] width 35 height 11
click at [53, 284] on span "Shop the range" at bounding box center [30, 289] width 45 height 10
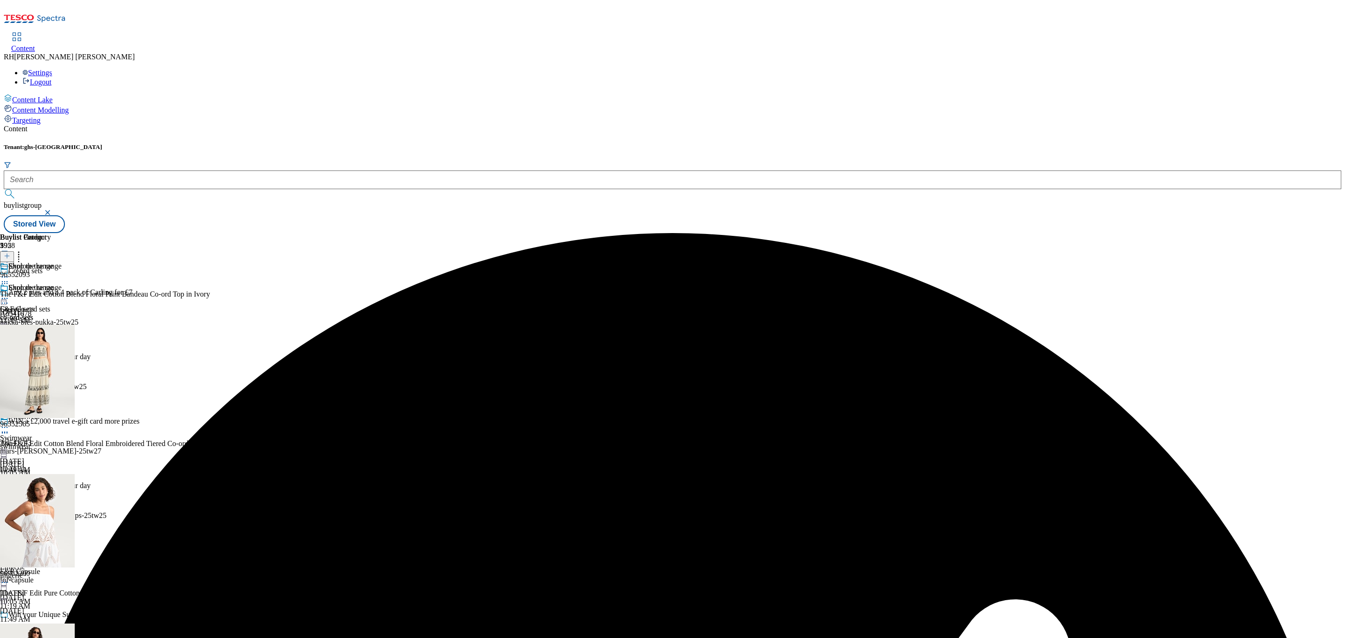
click at [23, 250] on icon at bounding box center [18, 254] width 9 height 9
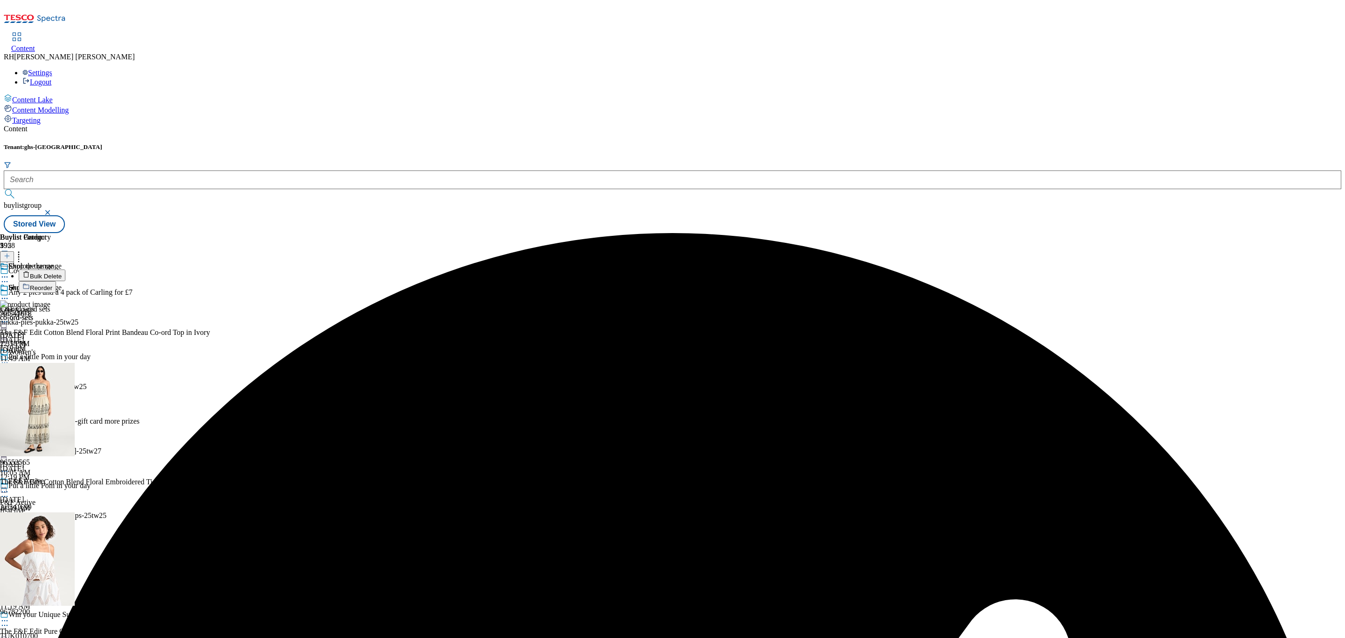
click at [52, 285] on span "Reorder" at bounding box center [41, 288] width 22 height 7
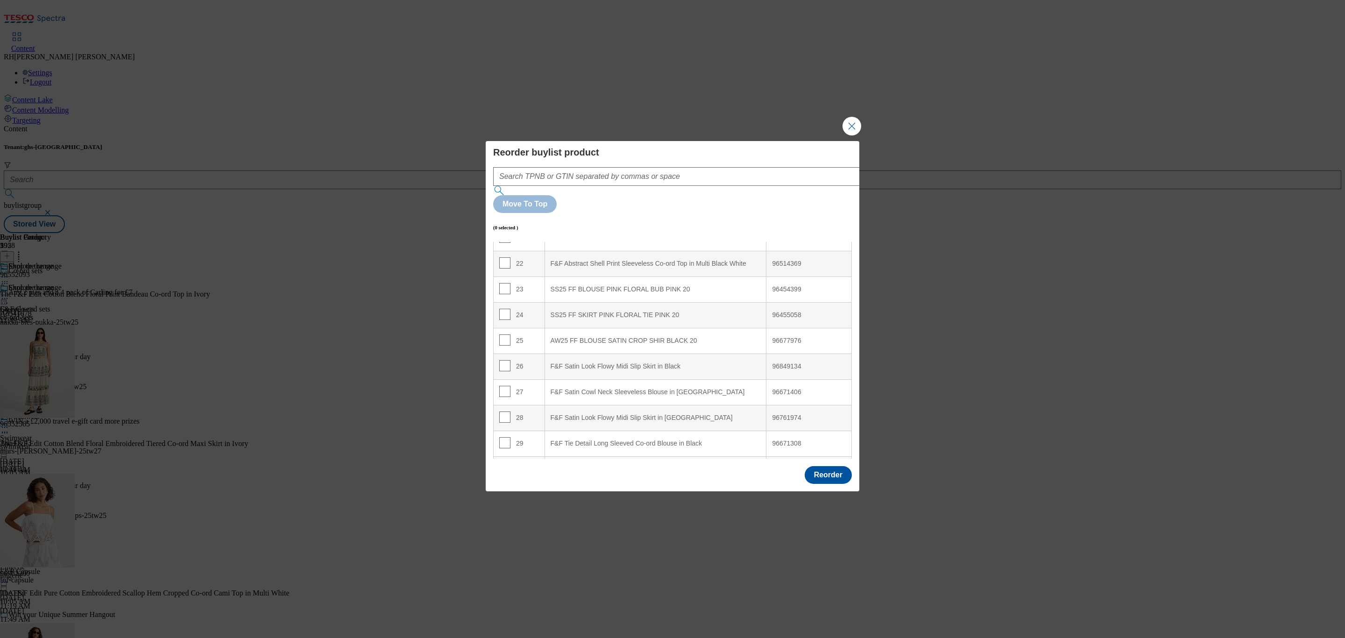
scroll to position [561, 0]
click at [509, 330] on div "25" at bounding box center [519, 337] width 40 height 14
click at [507, 330] on input "Modal" at bounding box center [504, 335] width 11 height 11
checkbox input "true"
click at [503, 356] on input "Modal" at bounding box center [504, 361] width 11 height 11
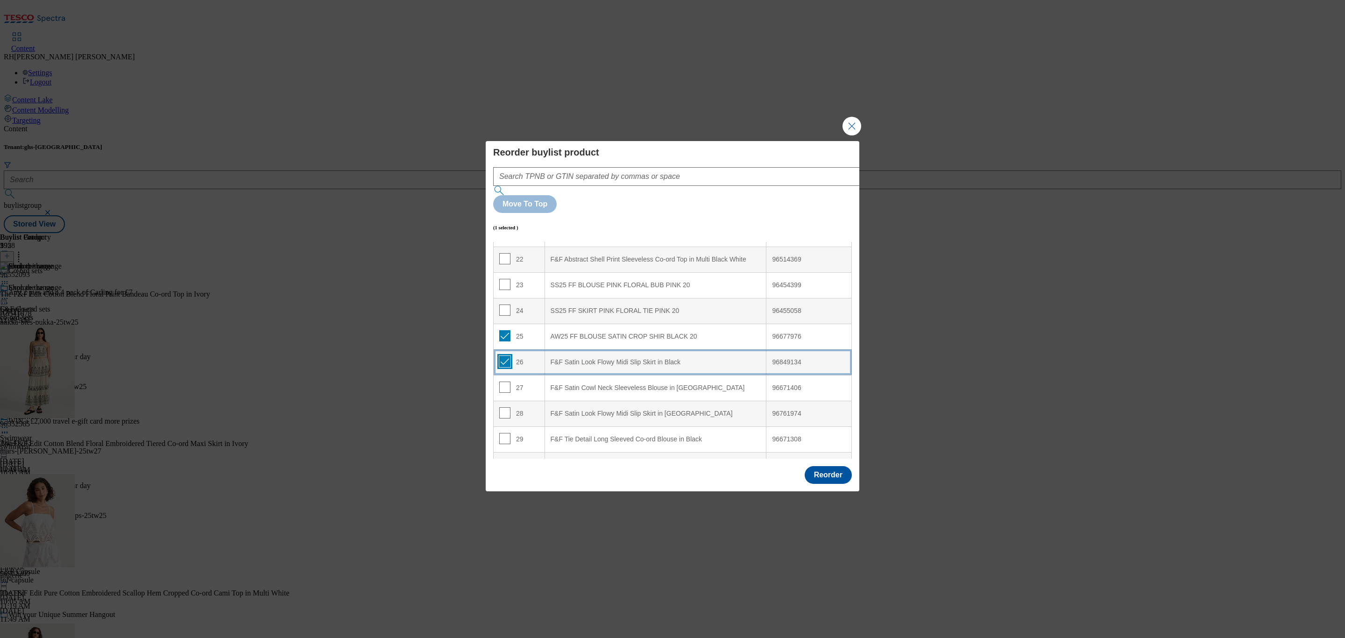
checkbox input "true"
click at [503, 382] on span "Modal" at bounding box center [504, 387] width 11 height 11
click at [503, 382] on input "Modal" at bounding box center [504, 387] width 11 height 11
checkbox input "true"
click at [502, 407] on input "Modal" at bounding box center [504, 412] width 11 height 11
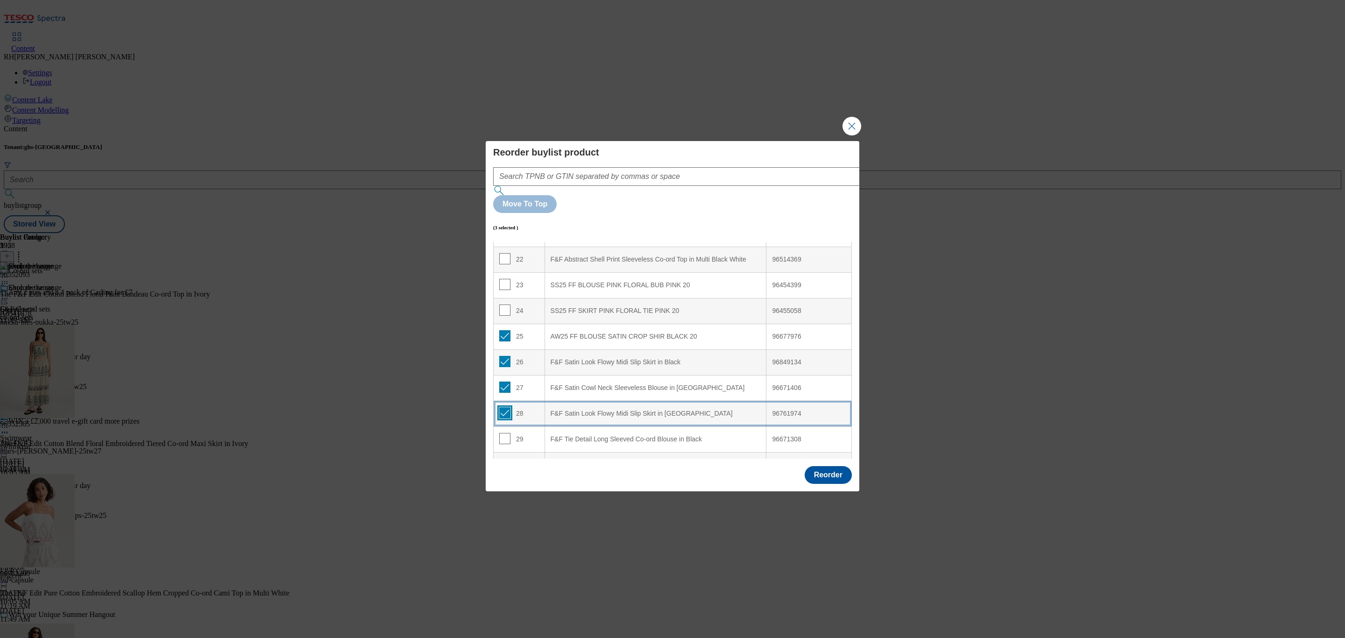
checkbox input "true"
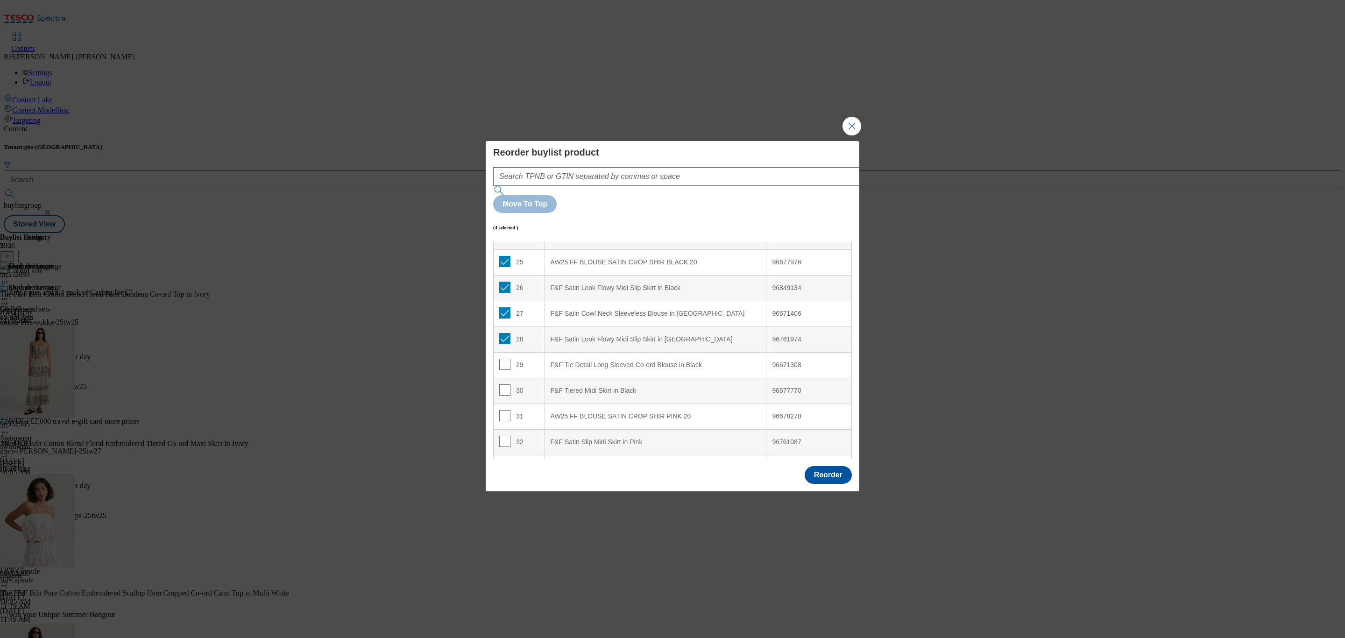
scroll to position [645, 0]
click at [508, 349] on input "Modal" at bounding box center [504, 354] width 11 height 11
checkbox input "true"
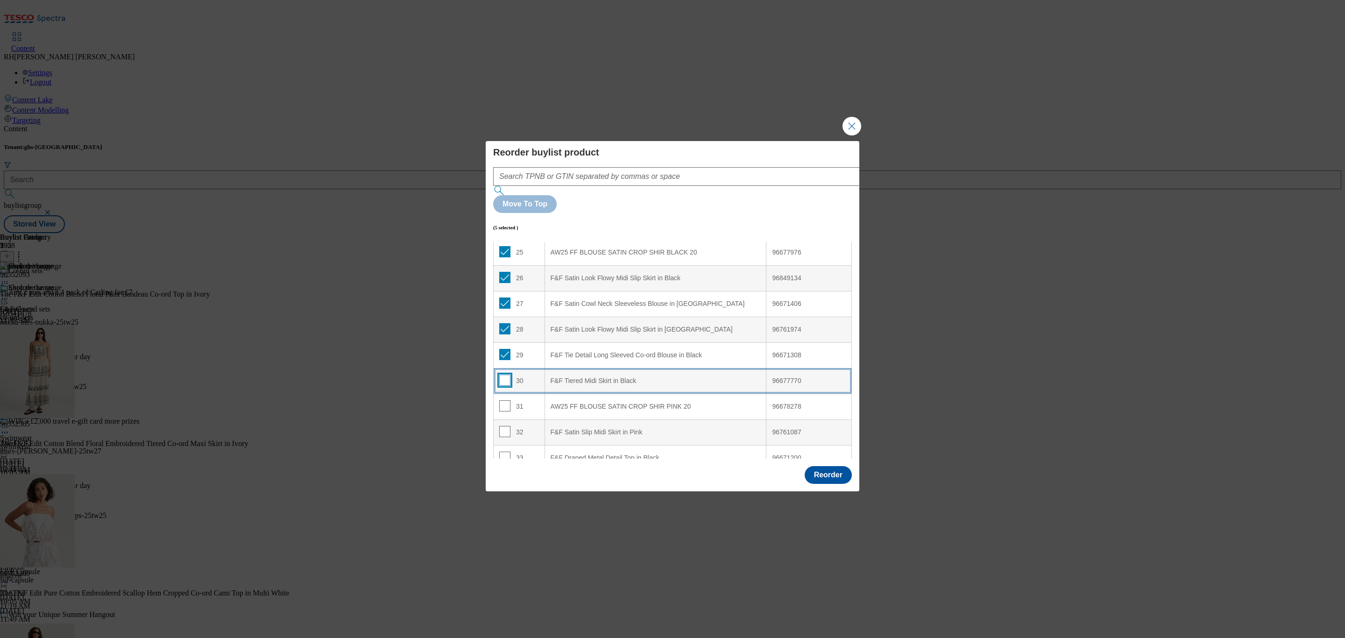
click at [508, 375] on input "Modal" at bounding box center [504, 380] width 11 height 11
checkbox input "true"
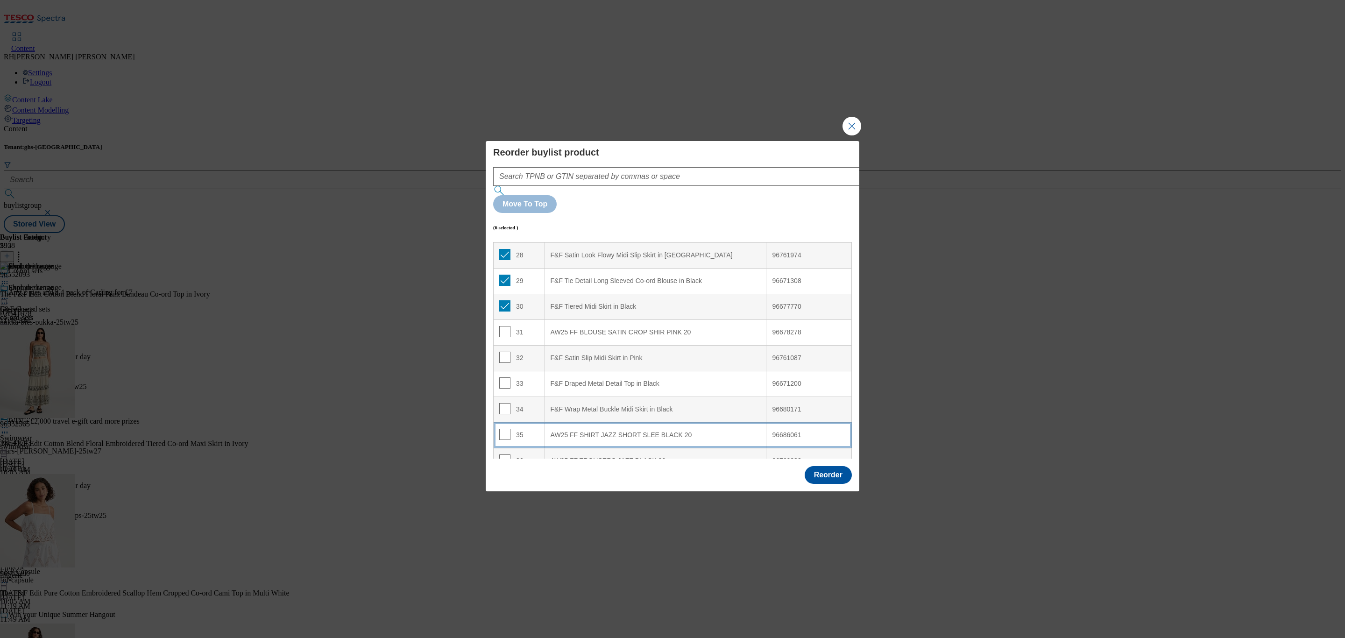
scroll to position [729, 0]
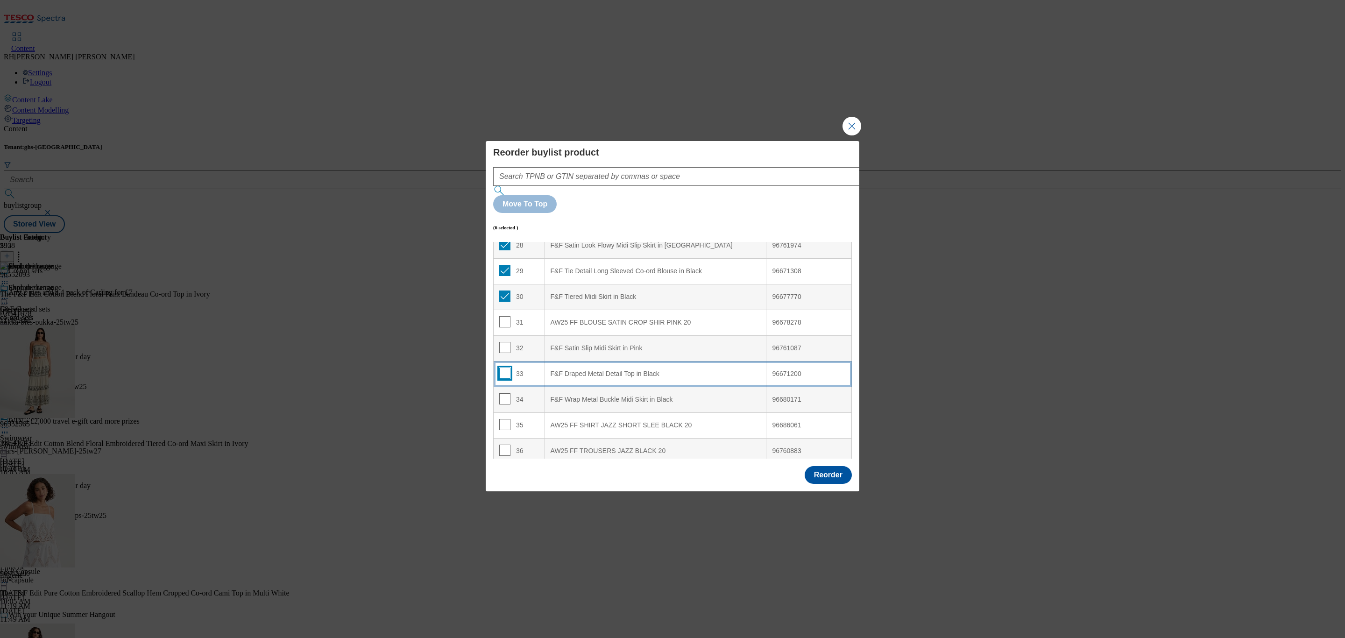
click at [507, 368] on input "Modal" at bounding box center [504, 373] width 11 height 11
checkbox input "true"
click at [507, 393] on input "Modal" at bounding box center [504, 398] width 11 height 11
checkbox input "true"
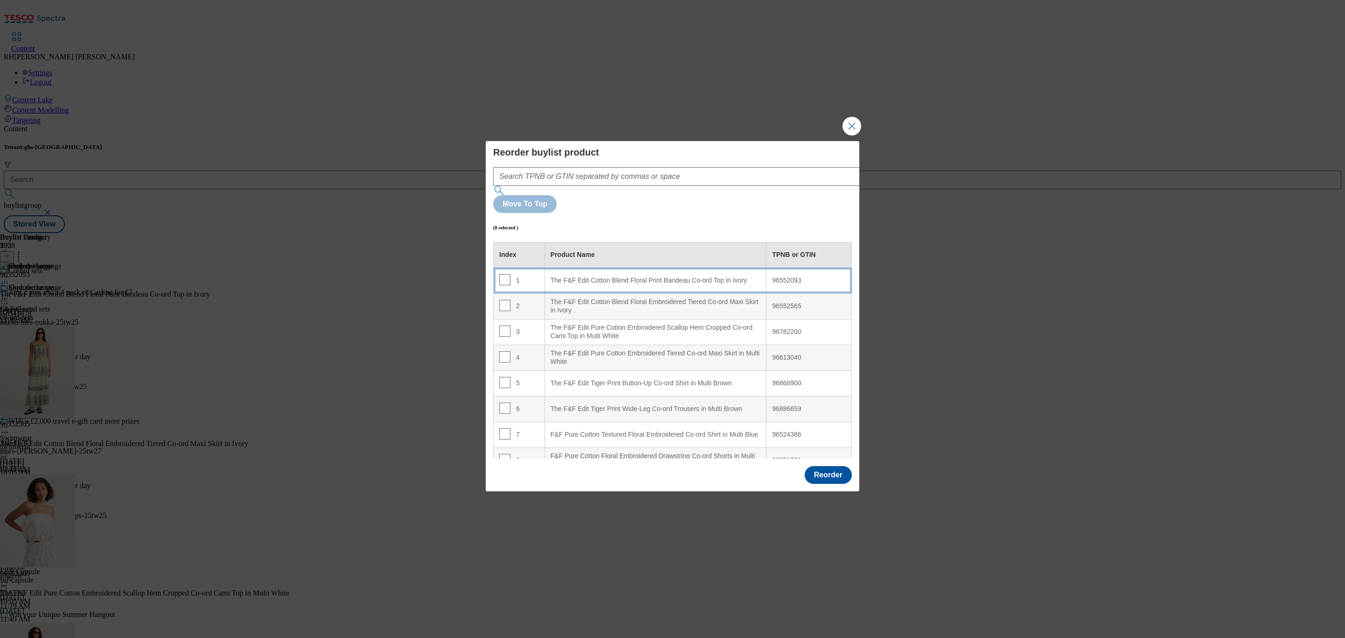
click at [655, 268] on Ivory "The F&F Edit Cotton Blend Floral Print Bandeau Co-ord Top in Ivory" at bounding box center [656, 281] width 222 height 26
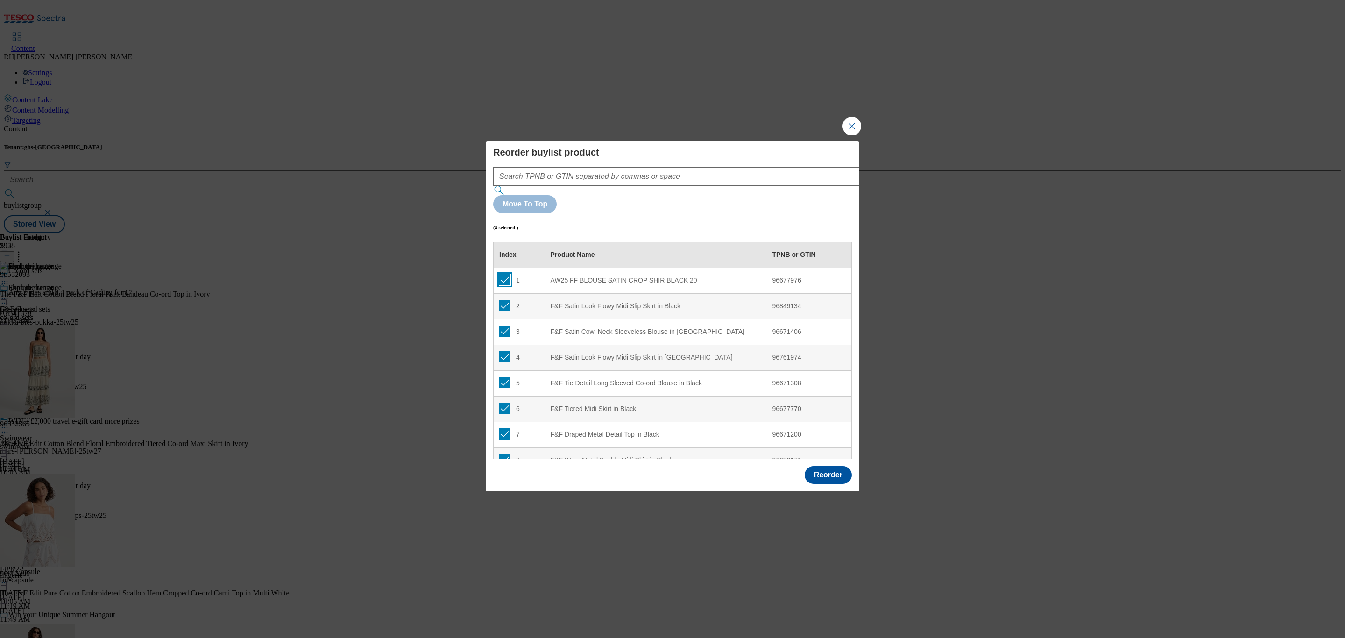
click at [507, 274] on input "Modal" at bounding box center [504, 279] width 11 height 11
checkbox input "false"
click at [503, 300] on input "Modal" at bounding box center [504, 305] width 11 height 11
checkbox input "false"
click at [507, 326] on input "Modal" at bounding box center [504, 331] width 11 height 11
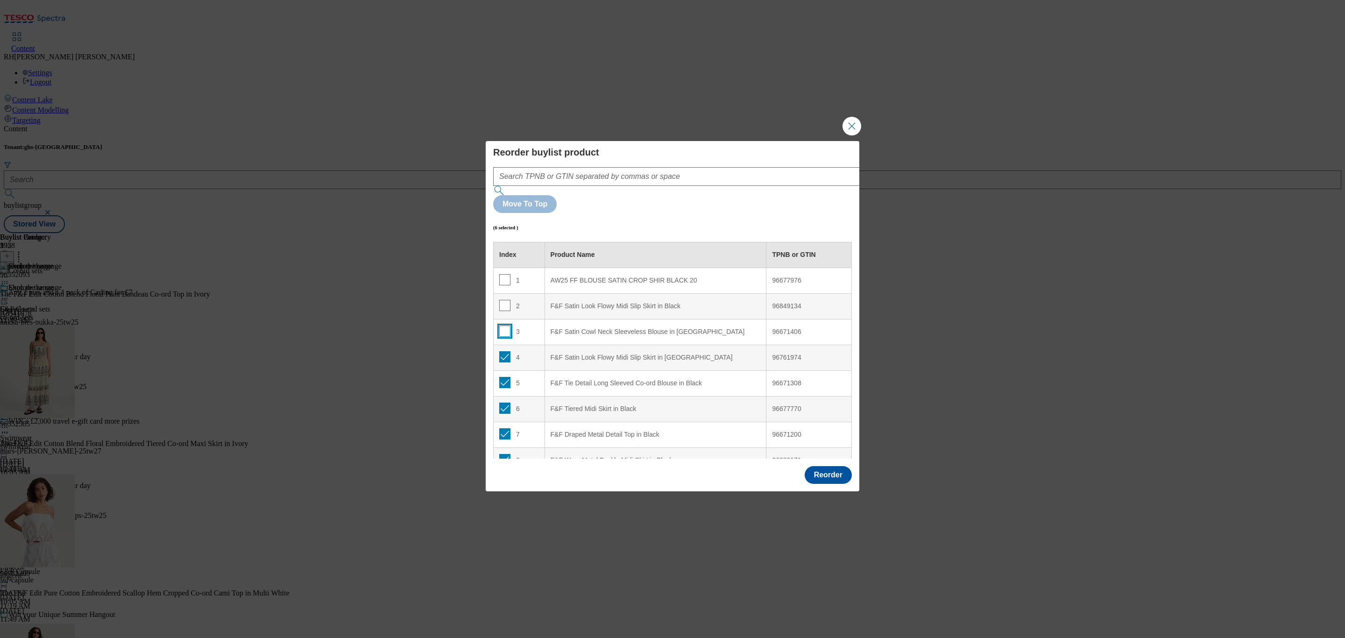
checkbox input "false"
click at [506, 351] on input "Modal" at bounding box center [504, 356] width 11 height 11
checkbox input "false"
click at [503, 377] on input "Modal" at bounding box center [504, 382] width 11 height 11
checkbox input "false"
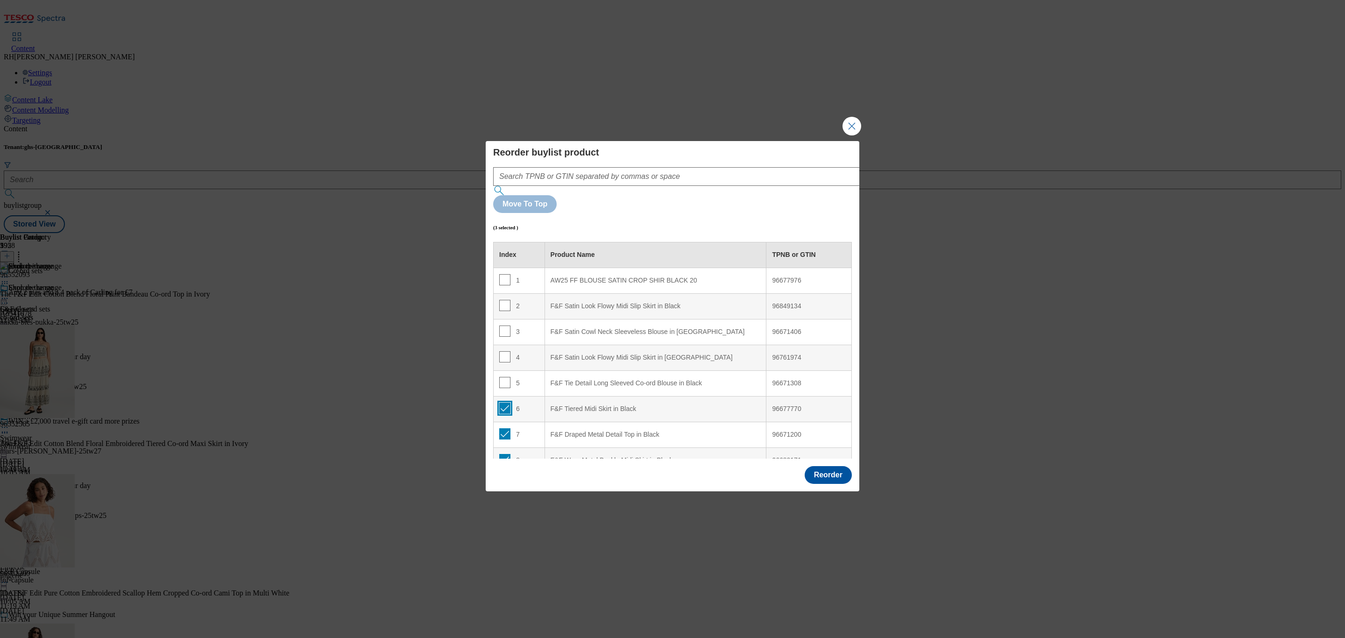
click at [509, 403] on input "Modal" at bounding box center [504, 408] width 11 height 11
checkbox input "false"
click at [505, 428] on input "Modal" at bounding box center [504, 433] width 11 height 11
checkbox input "false"
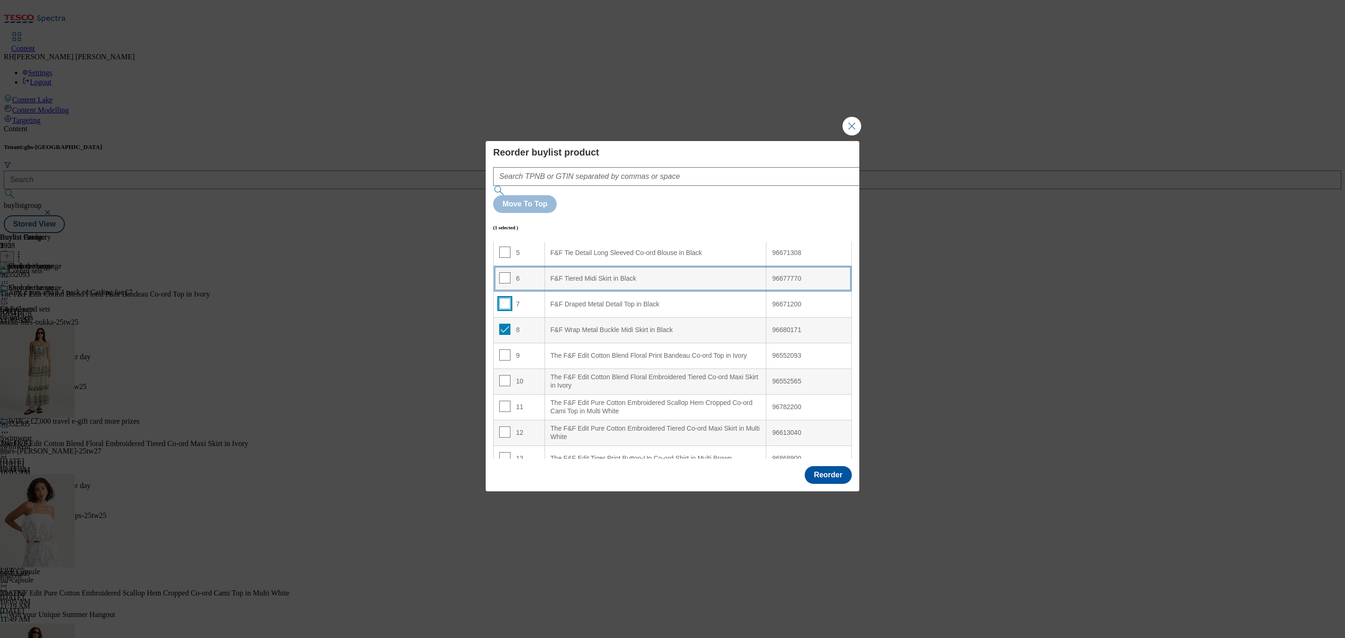
scroll to position [140, 0]
click at [506, 314] on input "Modal" at bounding box center [504, 319] width 11 height 11
checkbox input "false"
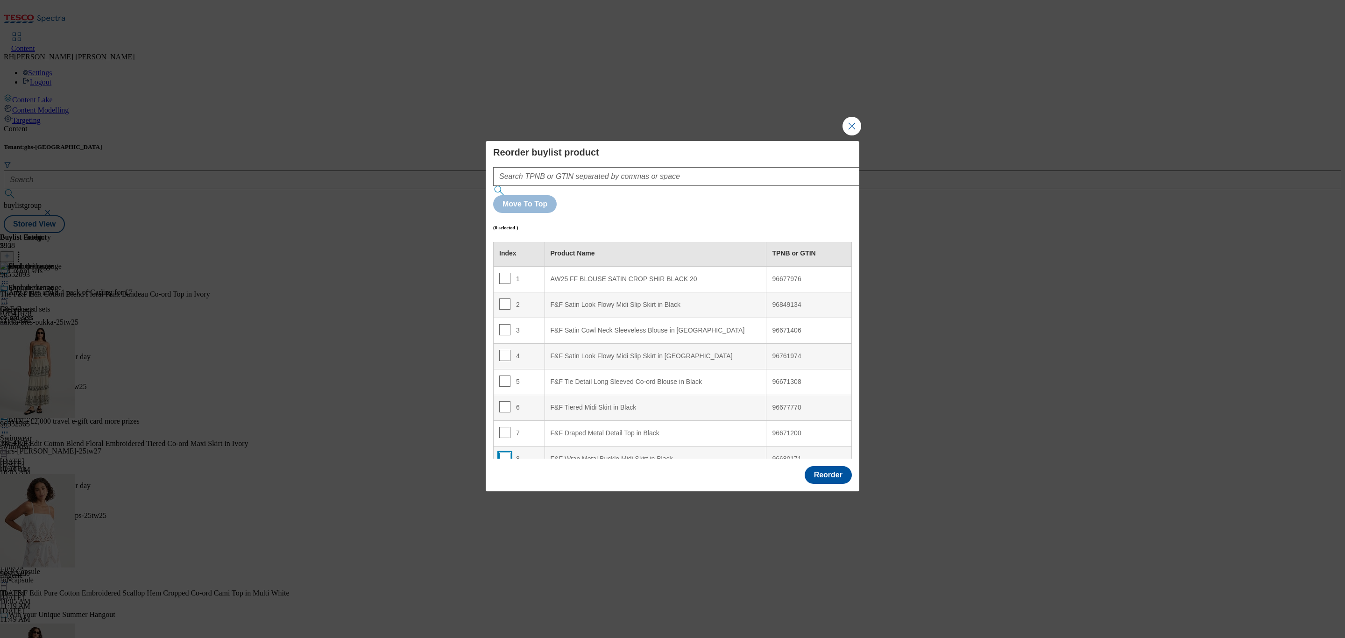
scroll to position [0, 0]
click at [504, 326] on input "Modal" at bounding box center [504, 331] width 11 height 11
checkbox input "true"
click at [503, 351] on input "Modal" at bounding box center [504, 356] width 11 height 11
checkbox input "true"
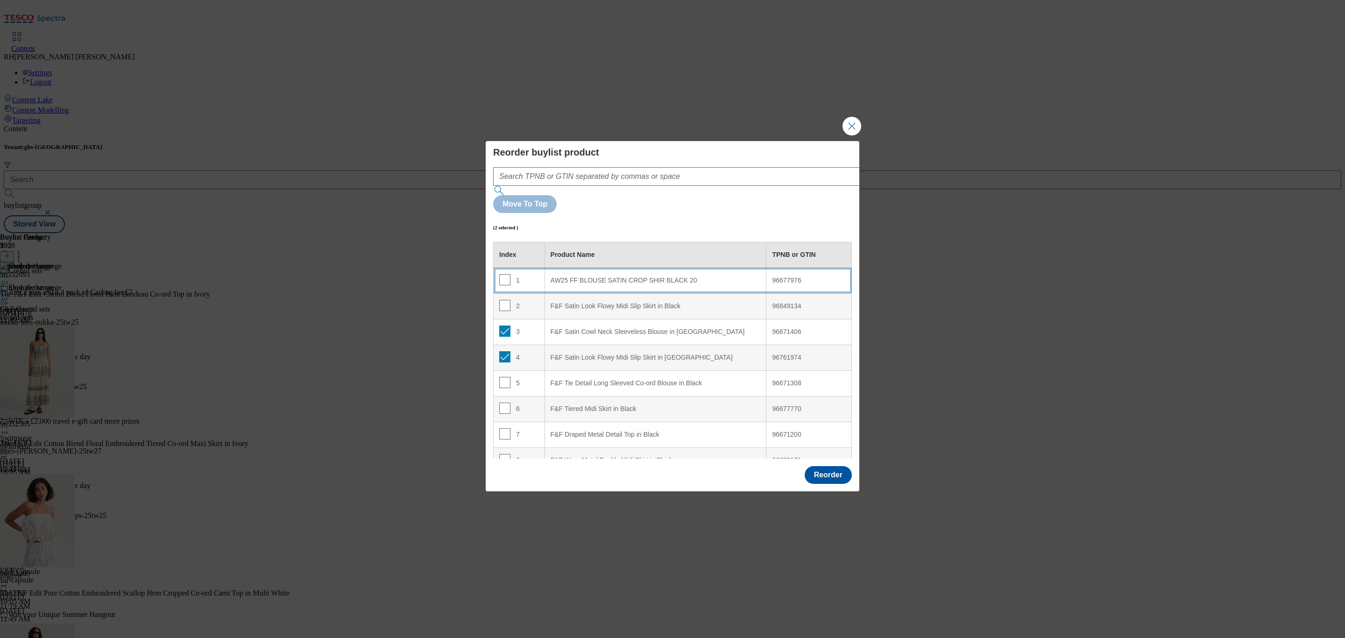
click at [676, 268] on 20 "AW25 FF BLOUSE SATIN CROP SHIR BLACK 20" at bounding box center [656, 281] width 222 height 26
click at [506, 274] on input "Modal" at bounding box center [504, 279] width 11 height 11
checkbox input "false"
click at [502, 300] on input "Modal" at bounding box center [504, 305] width 11 height 11
checkbox input "false"
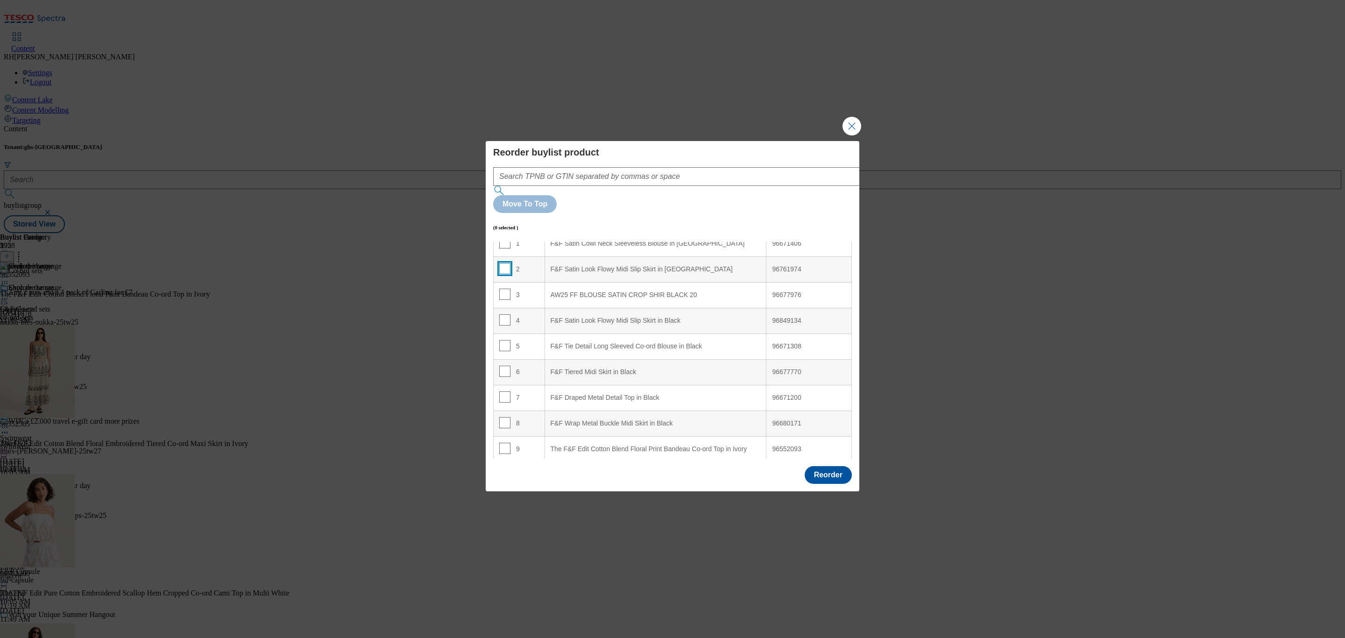
scroll to position [70, 0]
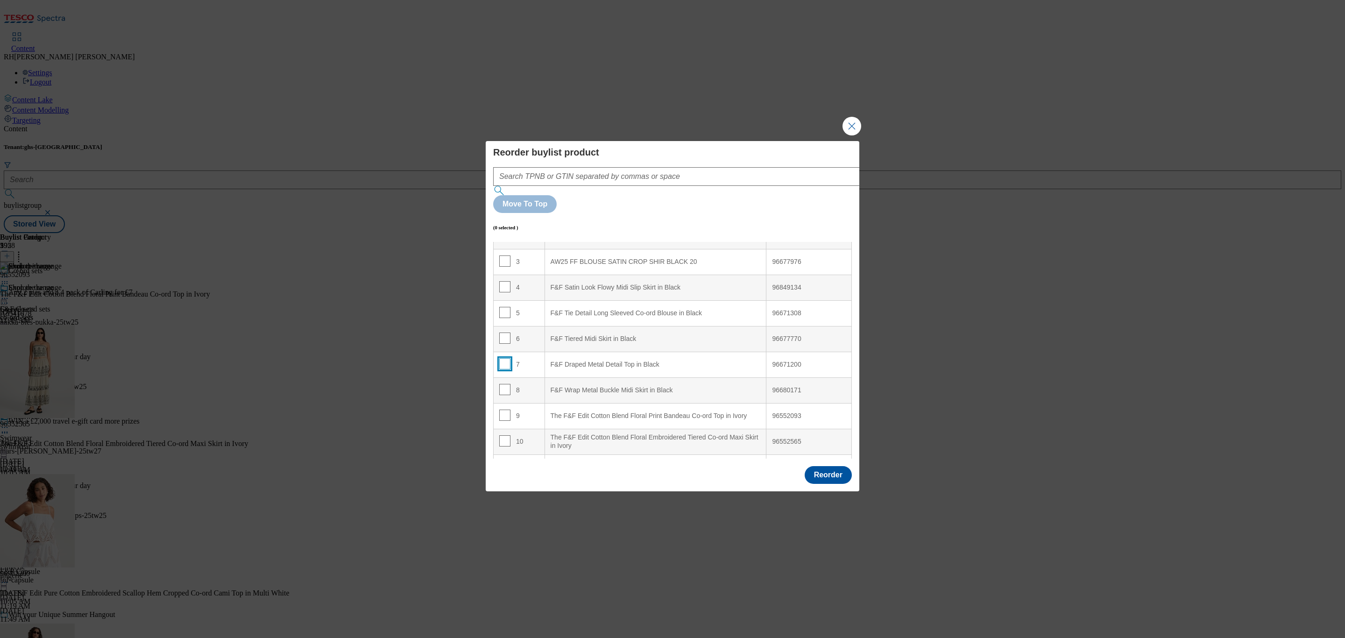
click at [505, 358] on input "Modal" at bounding box center [504, 363] width 11 height 11
checkbox input "true"
click at [506, 384] on input "Modal" at bounding box center [504, 389] width 11 height 11
checkbox input "true"
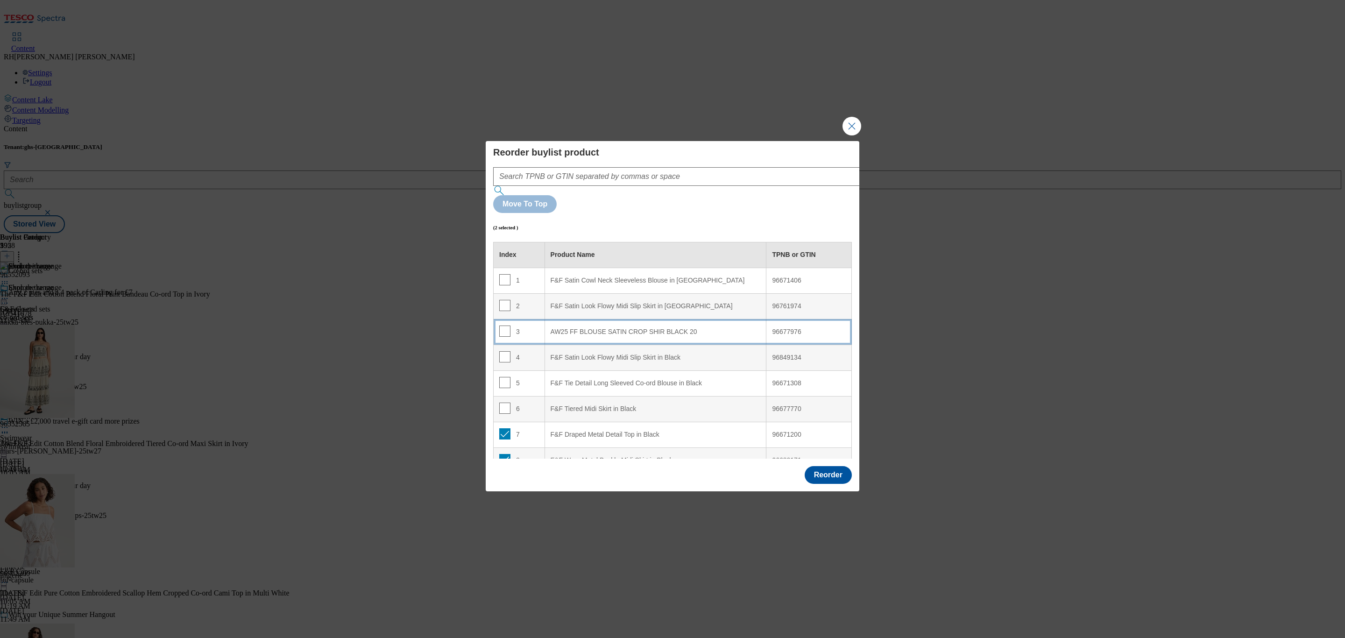
click at [674, 328] on div "AW25 FF BLOUSE SATIN CROP SHIR BLACK 20" at bounding box center [656, 332] width 210 height 8
click at [506, 326] on input "Modal" at bounding box center [504, 331] width 11 height 11
checkbox input "false"
click at [504, 351] on input "Modal" at bounding box center [504, 356] width 11 height 11
checkbox input "false"
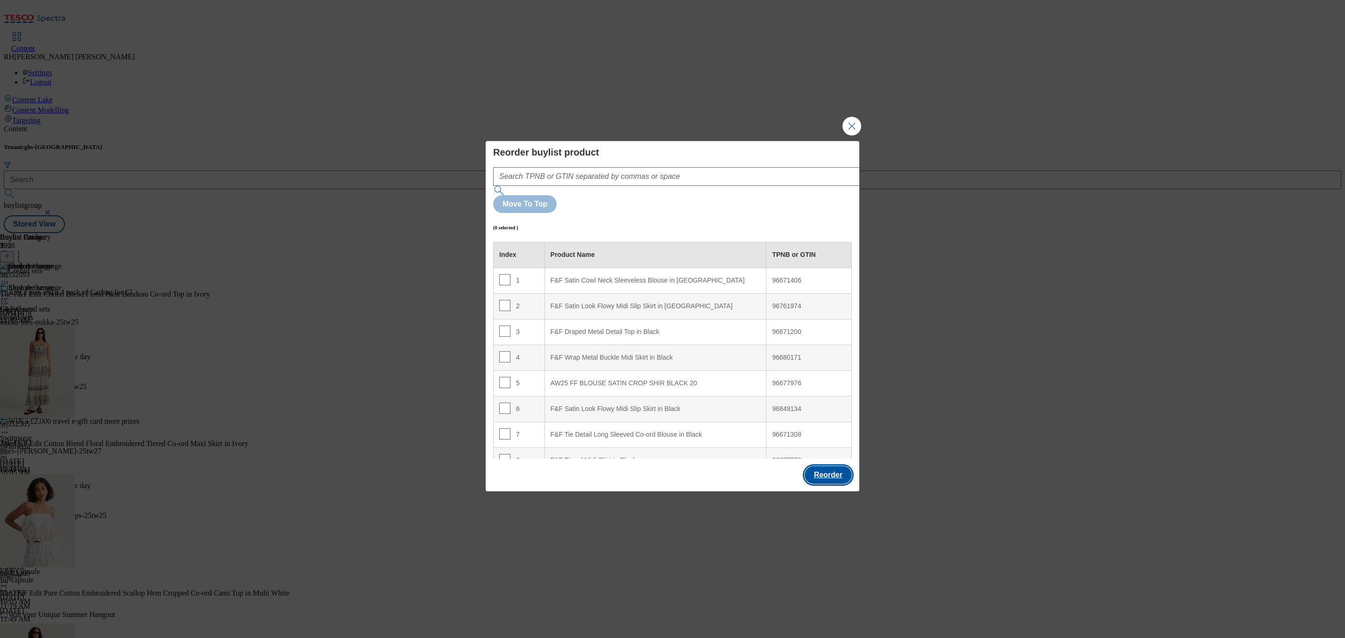
click at [832, 466] on button "Reorder" at bounding box center [828, 475] width 47 height 18
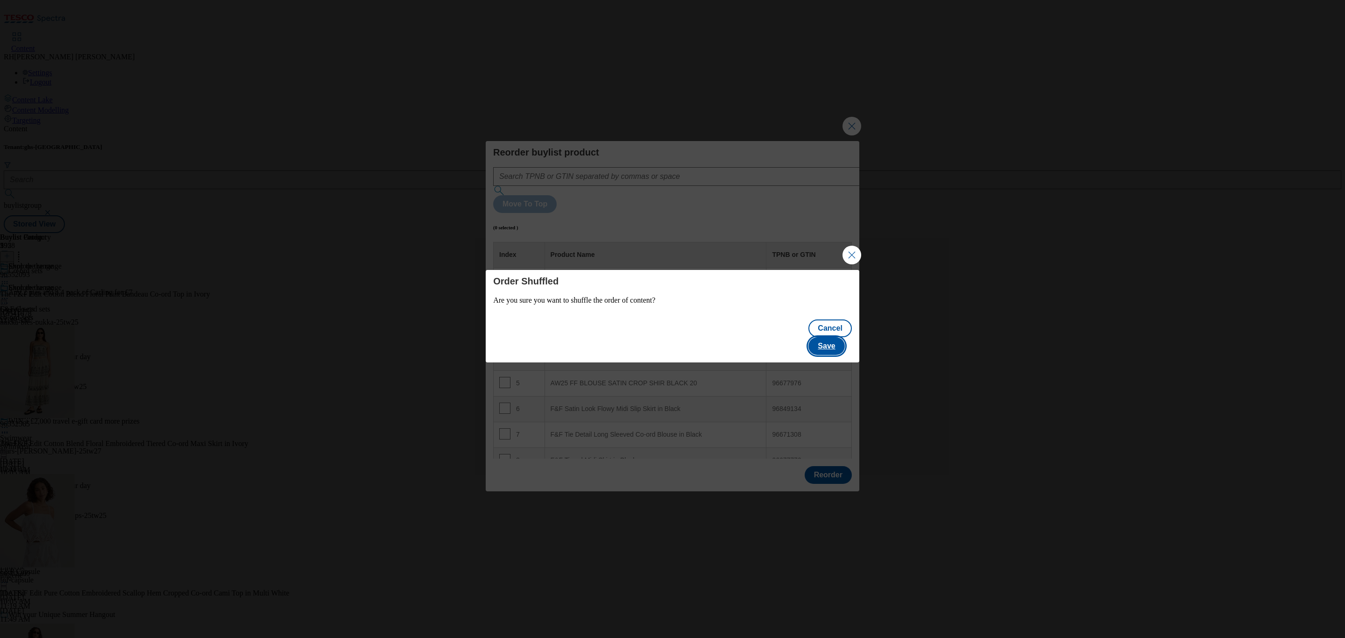
click at [844, 337] on button "Save" at bounding box center [827, 346] width 36 height 18
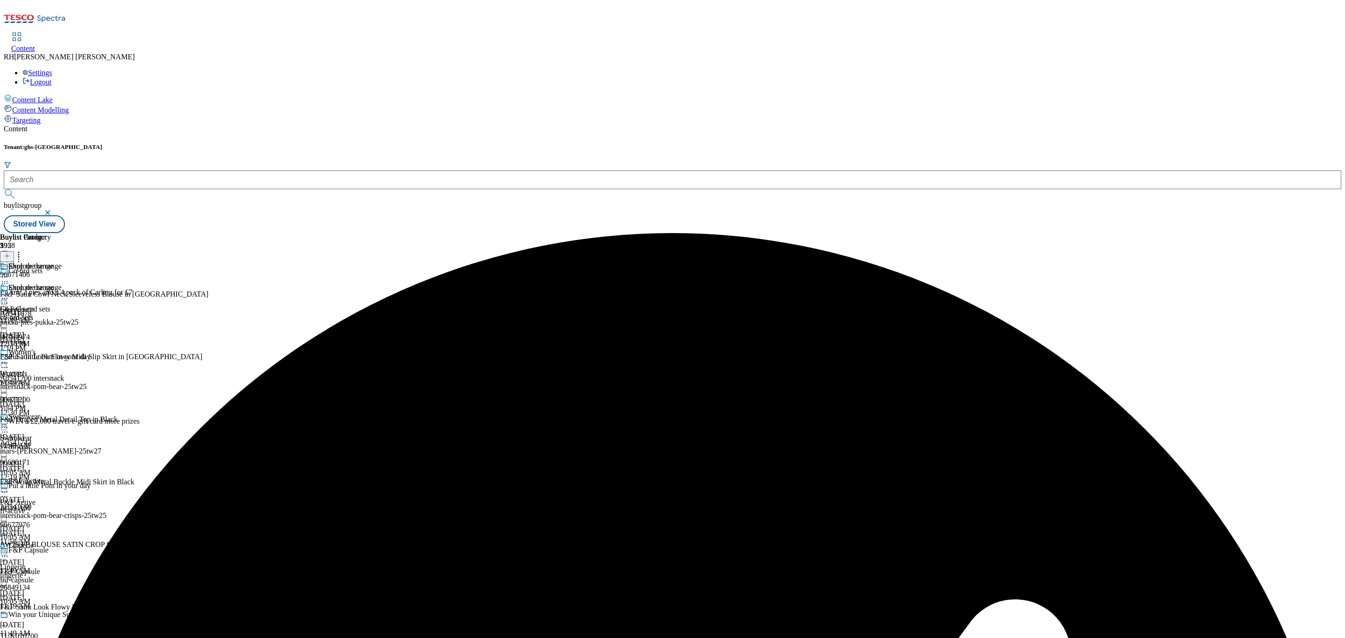
click at [9, 294] on icon at bounding box center [4, 298] width 9 height 9
click at [43, 313] on button "Edit" at bounding box center [31, 318] width 25 height 11
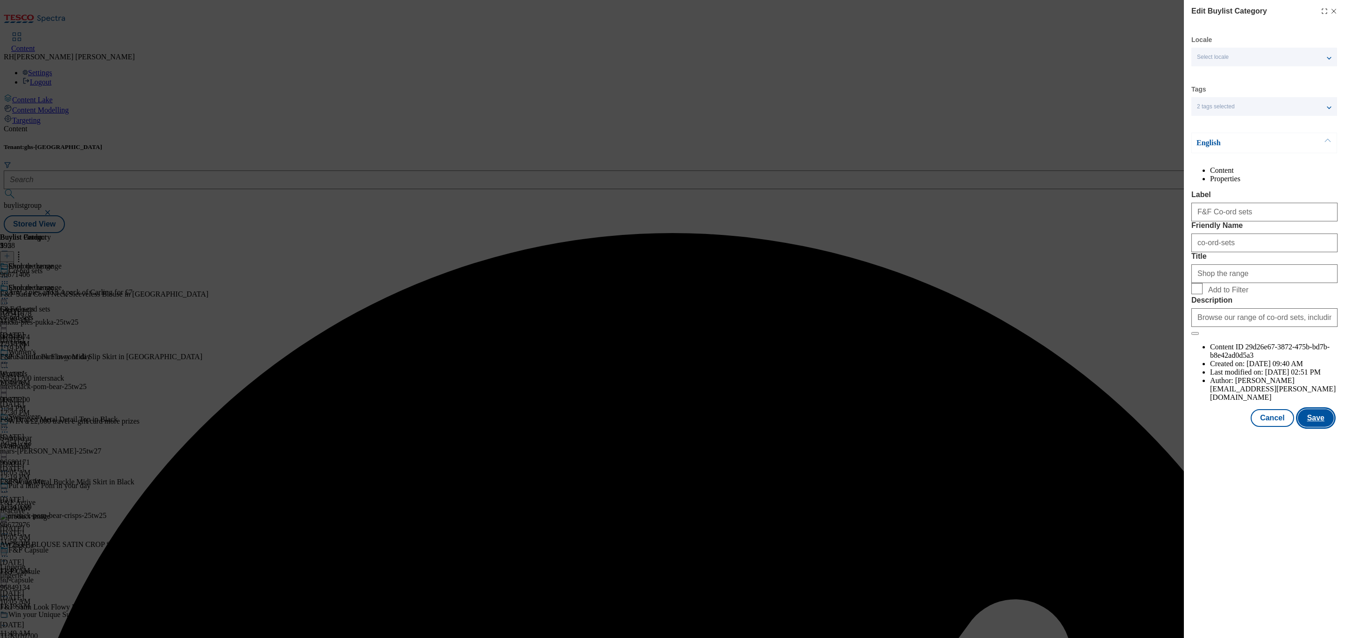
click at [1316, 427] on button "Save" at bounding box center [1316, 418] width 36 height 18
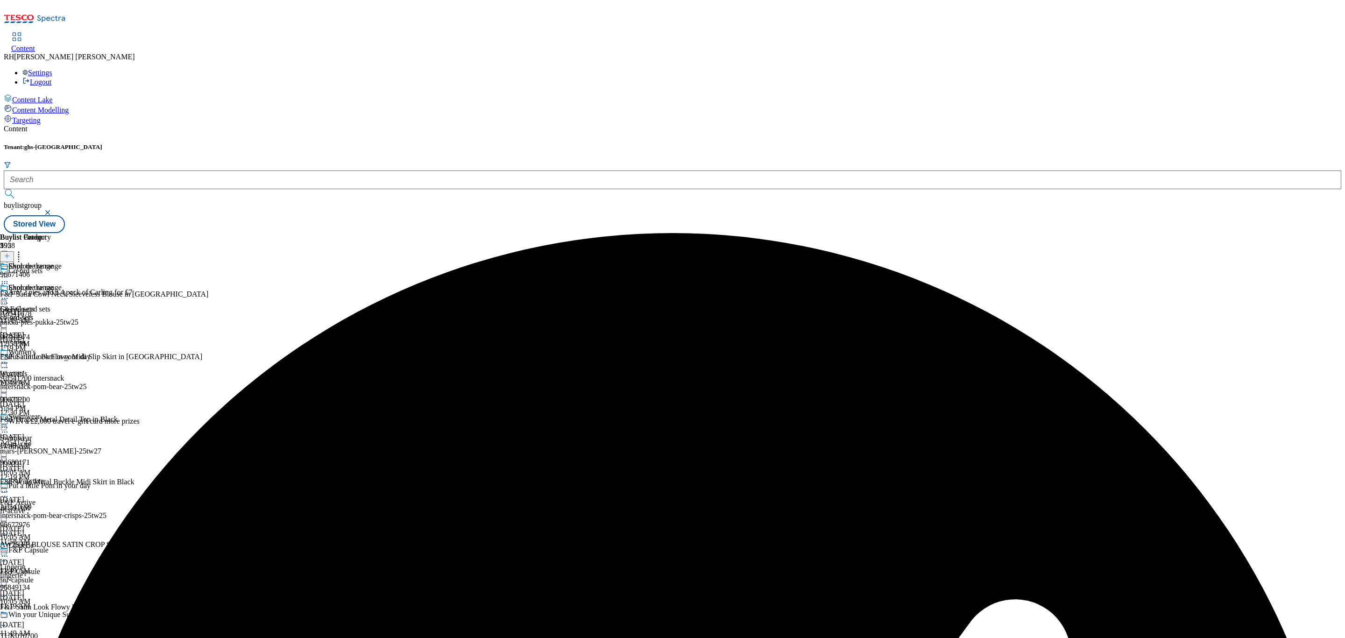
click at [53, 294] on div at bounding box center [26, 299] width 53 height 11
click at [51, 358] on span "Preview" at bounding box center [40, 361] width 22 height 7
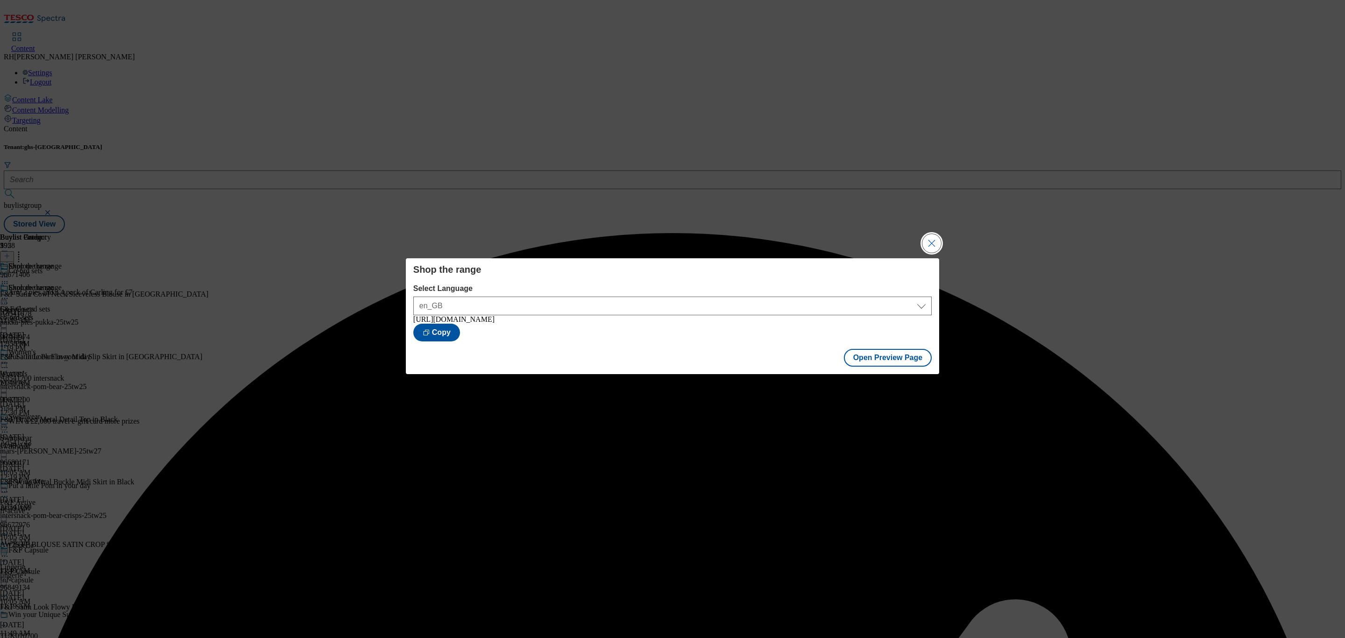
click at [930, 243] on button "Close Modal" at bounding box center [932, 243] width 19 height 19
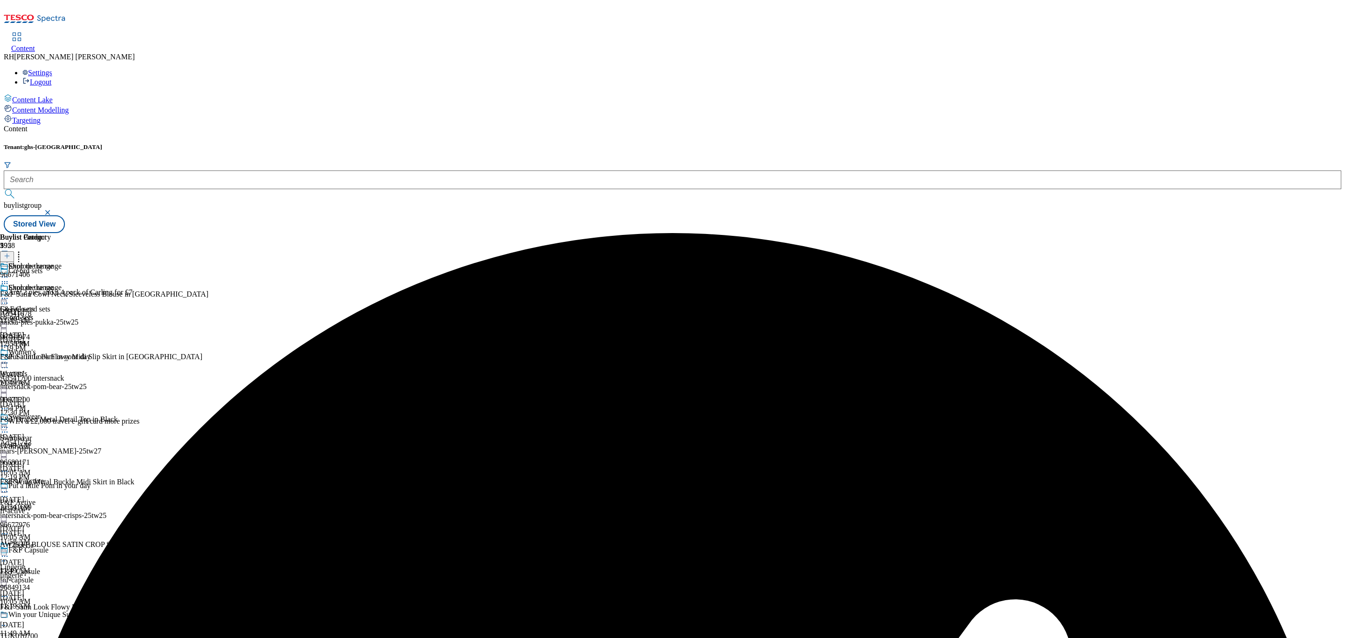
click at [9, 294] on icon at bounding box center [4, 298] width 9 height 9
click at [81, 377] on li "Open Preview Url" at bounding box center [50, 382] width 63 height 11
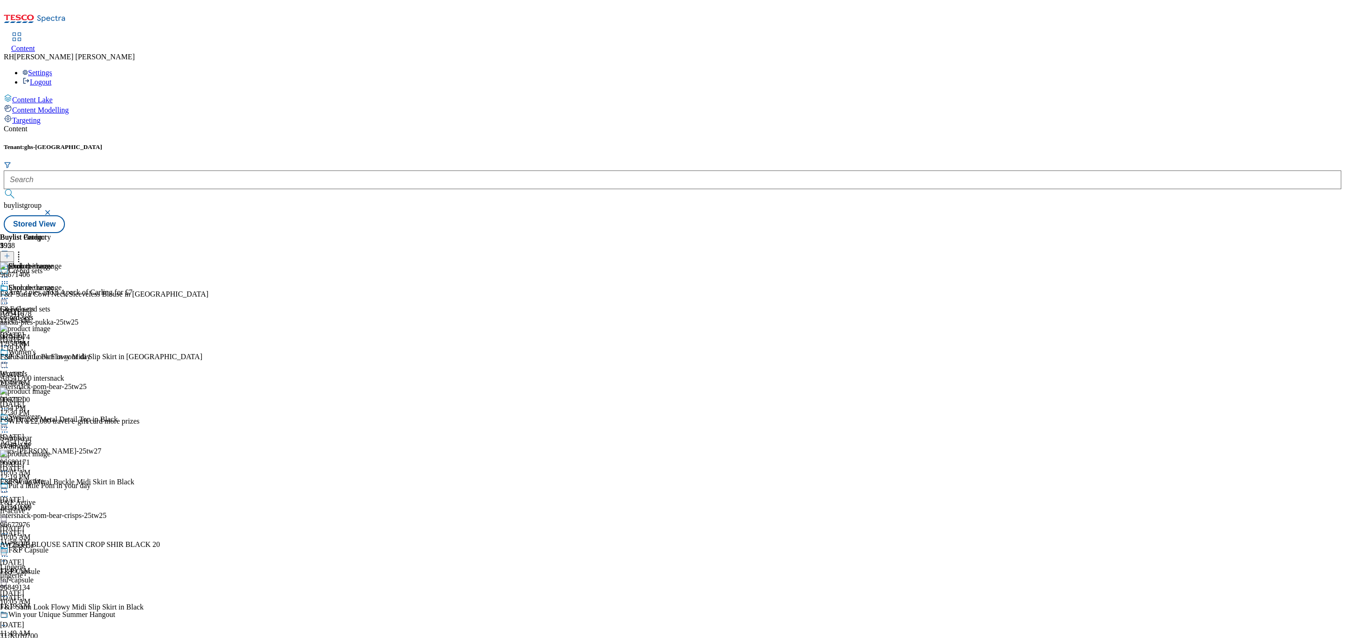
click at [9, 294] on icon at bounding box center [4, 298] width 9 height 9
click at [78, 379] on span "Open Preview Url" at bounding box center [53, 382] width 49 height 7
click at [9, 294] on icon at bounding box center [4, 298] width 9 height 9
click at [53, 388] on button "Publish" at bounding box center [36, 393] width 35 height 11
